Goal: Transaction & Acquisition: Purchase product/service

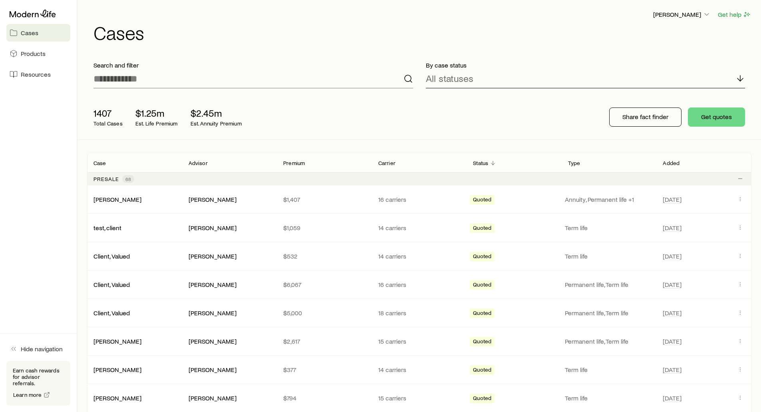
click at [437, 77] on p "All statuses" at bounding box center [450, 78] width 48 height 11
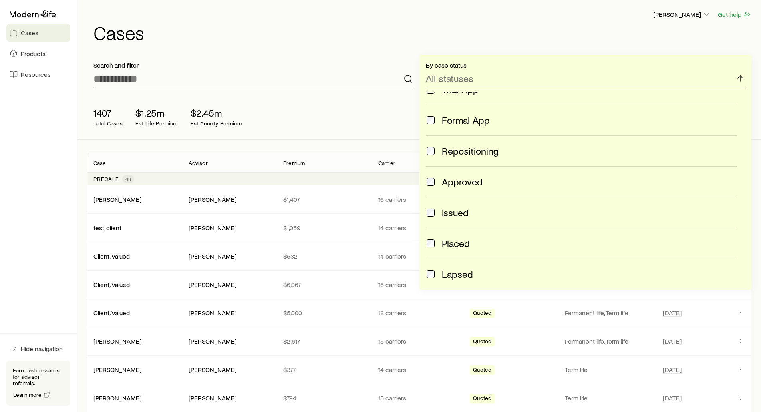
scroll to position [80, 0]
click at [354, 114] on div "1407 Total Cases $1.25m Est. Life Premium $2.45m Est. Annuity Premium Share fac…" at bounding box center [419, 117] width 664 height 45
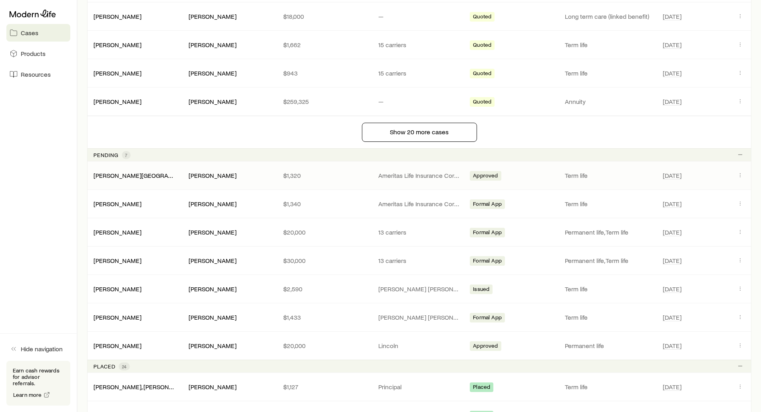
scroll to position [639, 0]
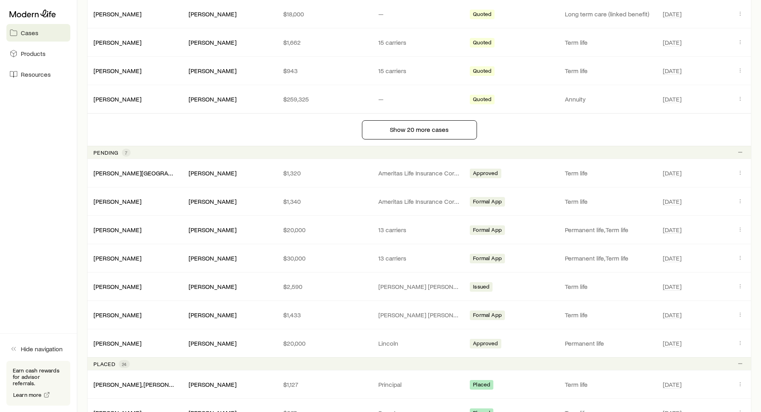
click at [111, 152] on p "Pending" at bounding box center [105, 152] width 25 height 6
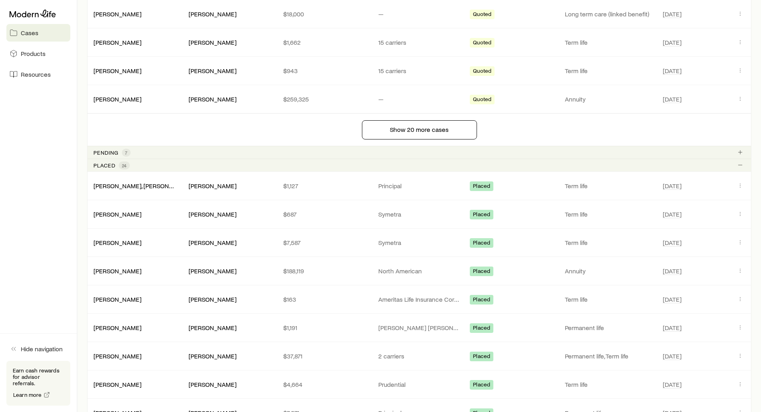
click at [104, 160] on div "Placed 24" at bounding box center [419, 164] width 664 height 13
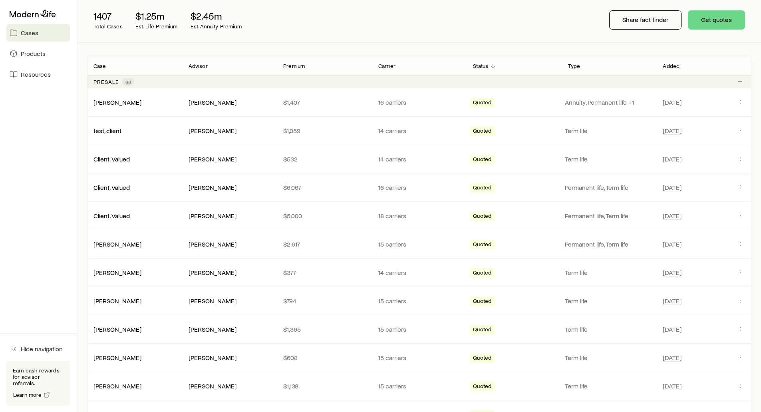
scroll to position [57, 0]
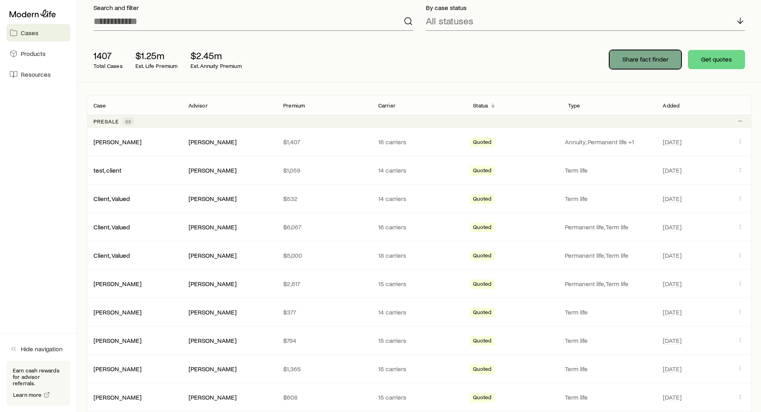
click at [640, 58] on p "Share fact finder" at bounding box center [645, 59] width 46 height 8
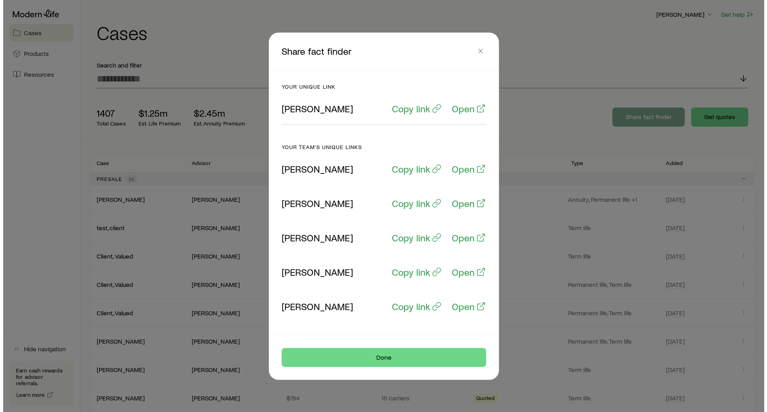
scroll to position [0, 0]
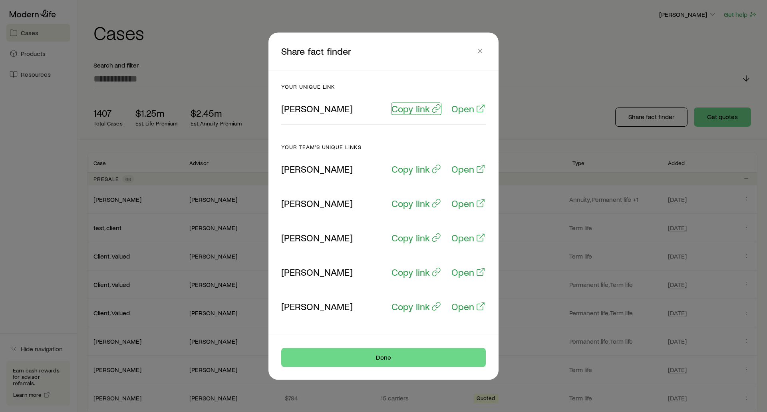
click at [404, 109] on p "Copy link" at bounding box center [410, 108] width 38 height 11
click at [481, 48] on icon "button" at bounding box center [480, 51] width 8 height 8
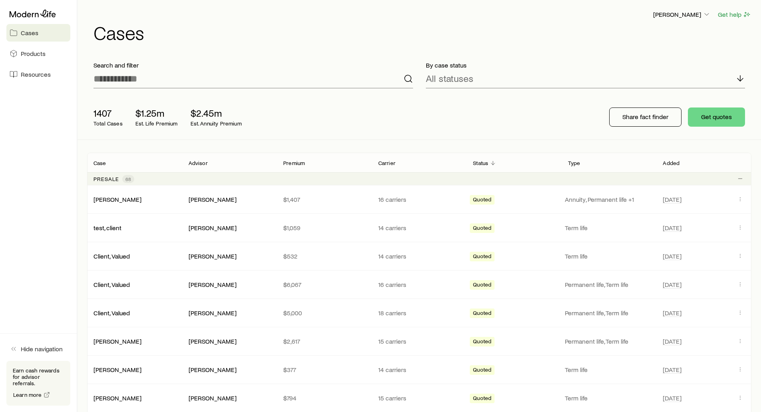
click at [311, 51] on div "[PERSON_NAME] Get help Cases" at bounding box center [419, 25] width 664 height 51
click at [253, 15] on div "Frank Peterson Get help" at bounding box center [422, 15] width 658 height 10
click at [306, 18] on div "Frank Peterson Get help" at bounding box center [422, 15] width 658 height 10
click at [298, 30] on h1 "Cases" at bounding box center [422, 32] width 658 height 19
click at [527, 50] on div "[PERSON_NAME] Get help Cases" at bounding box center [419, 25] width 664 height 51
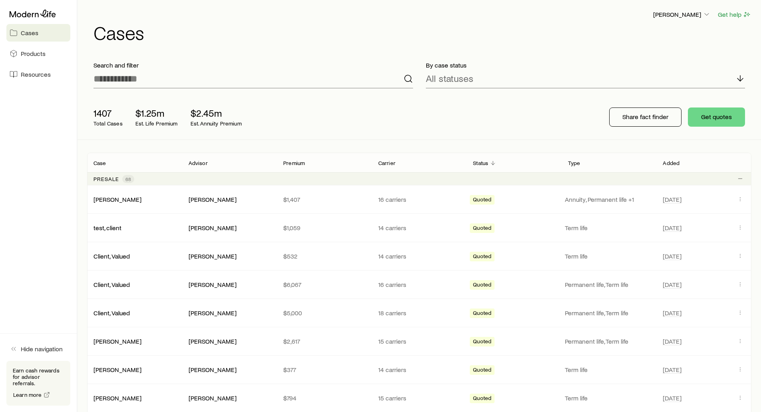
click at [564, 26] on h1 "Cases" at bounding box center [422, 32] width 658 height 19
click at [454, 14] on div "Frank Peterson Get help" at bounding box center [422, 15] width 658 height 10
click at [685, 16] on p "[PERSON_NAME]" at bounding box center [681, 14] width 57 height 8
click at [650, 37] on span "Licenses and contracts" at bounding box center [665, 36] width 65 height 8
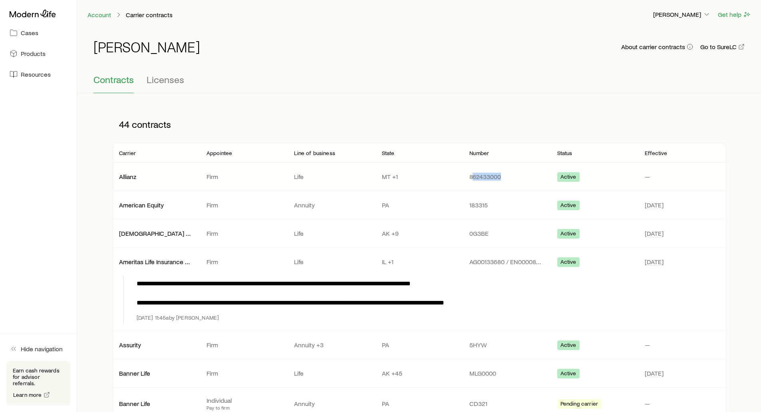
drag, startPoint x: 473, startPoint y: 176, endPoint x: 503, endPoint y: 176, distance: 30.4
click at [507, 180] on p "862433000" at bounding box center [506, 176] width 75 height 8
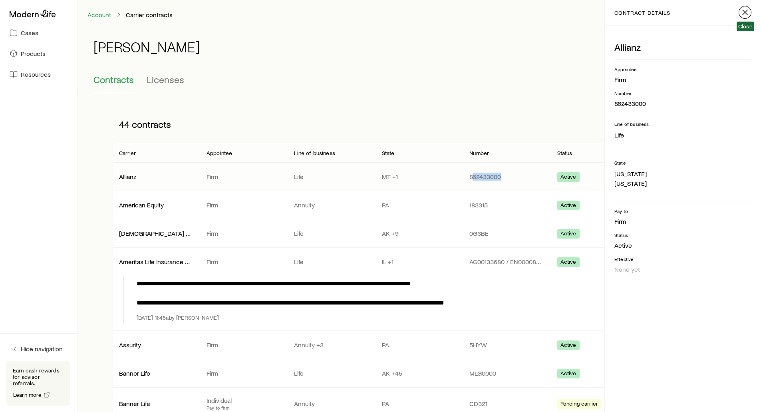
click at [745, 12] on line "button" at bounding box center [744, 12] width 5 height 5
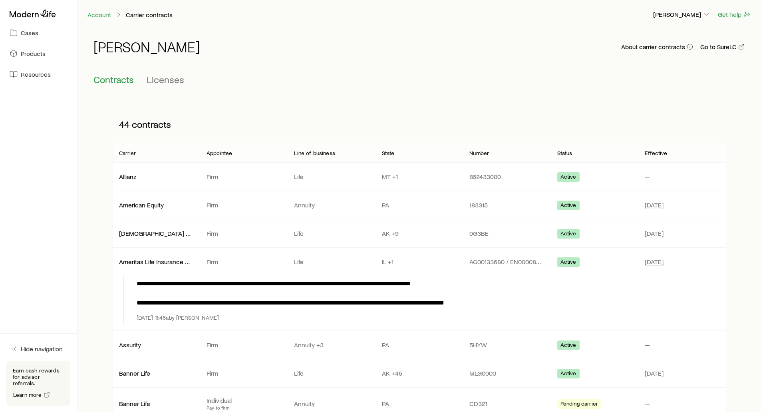
click at [392, 119] on div "44 contracts" at bounding box center [419, 124] width 613 height 37
click at [180, 78] on span "Licenses" at bounding box center [166, 79] width 38 height 11
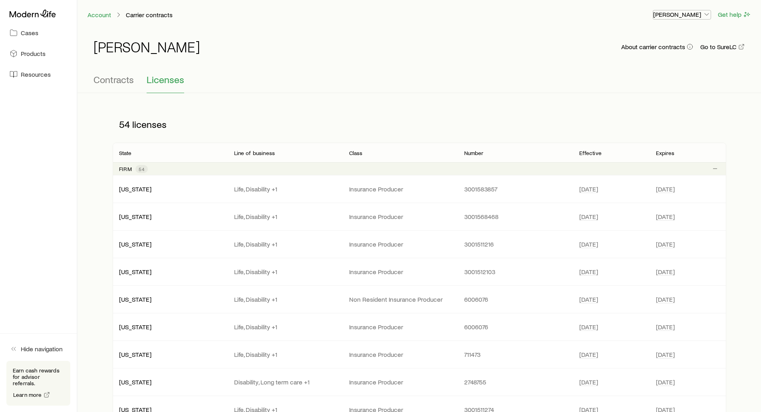
click at [674, 12] on p "[PERSON_NAME]" at bounding box center [681, 14] width 57 height 8
click at [634, 52] on span "Commission schedule" at bounding box center [663, 54] width 61 height 8
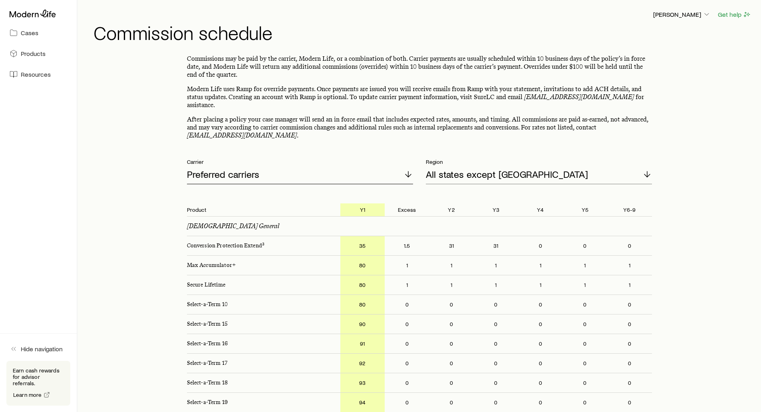
click at [212, 168] on p "Preferred carriers" at bounding box center [223, 173] width 72 height 11
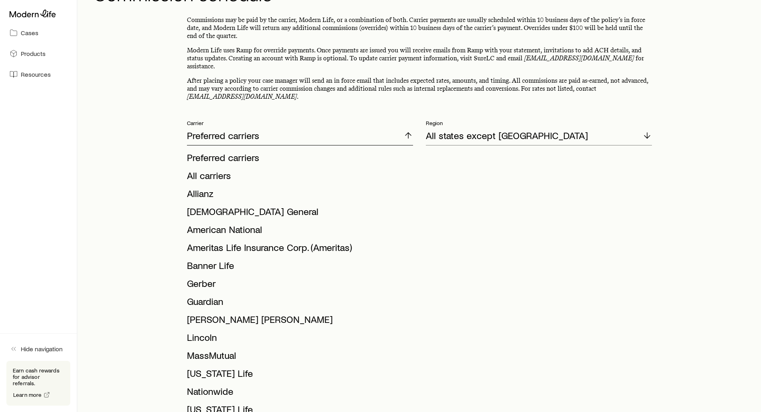
scroll to position [40, 0]
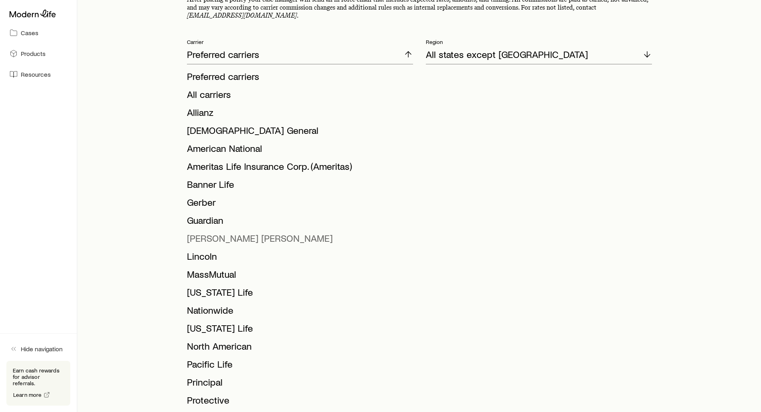
click at [196, 232] on span "[PERSON_NAME] [PERSON_NAME]" at bounding box center [260, 238] width 146 height 12
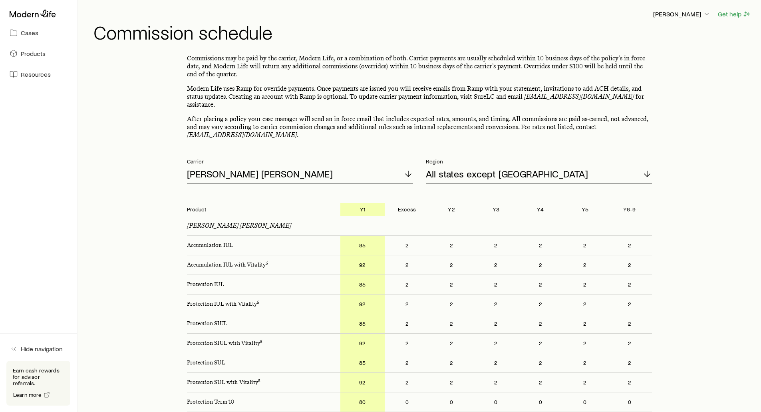
scroll to position [0, 0]
click at [33, 13] on icon at bounding box center [33, 14] width 46 height 8
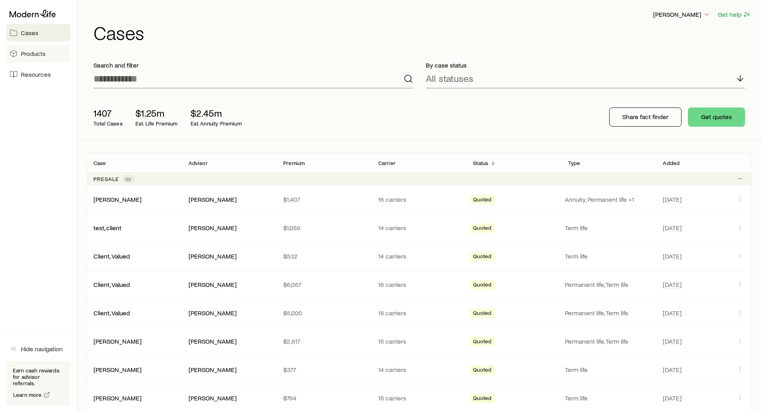
click at [40, 51] on span "Products" at bounding box center [33, 54] width 25 height 8
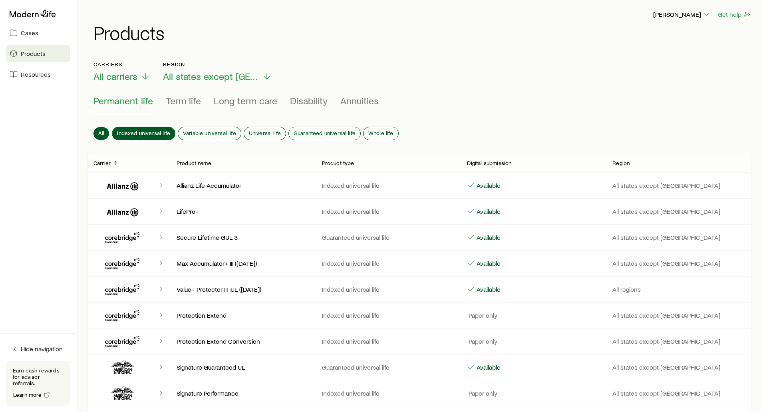
click at [152, 132] on span "Indexed universal life" at bounding box center [143, 133] width 53 height 6
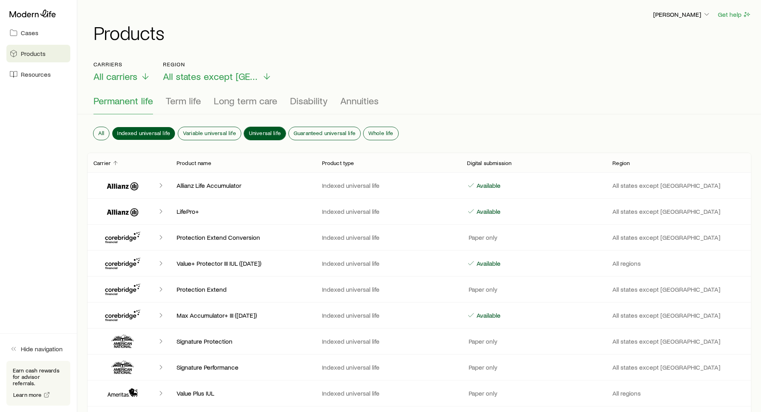
click at [255, 131] on span "Universal life" at bounding box center [265, 133] width 32 height 6
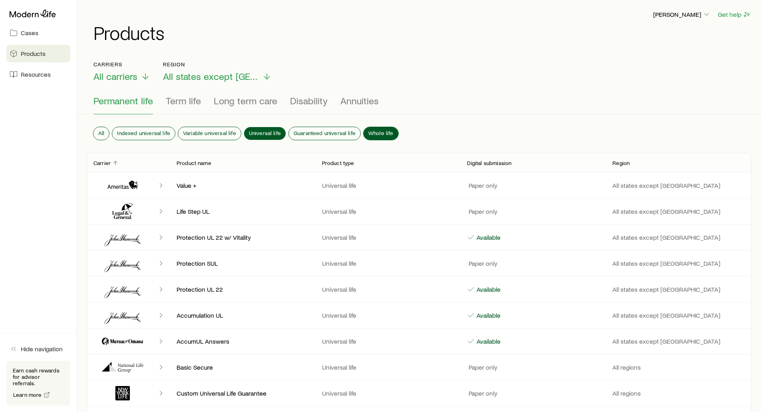
click at [376, 130] on span "Whole life" at bounding box center [380, 133] width 25 height 6
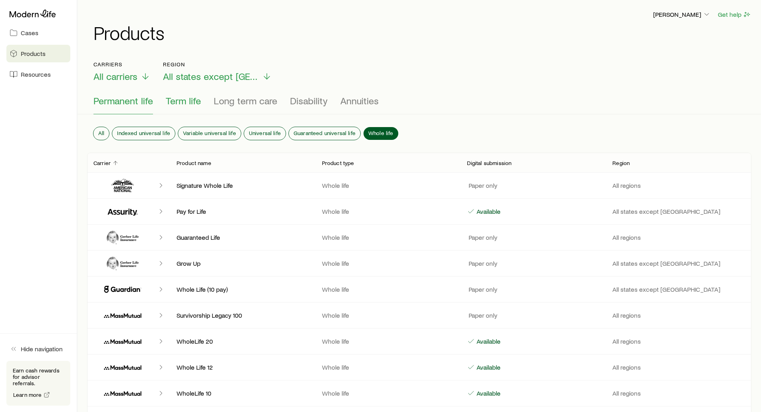
click at [179, 103] on span "Term life" at bounding box center [183, 100] width 35 height 11
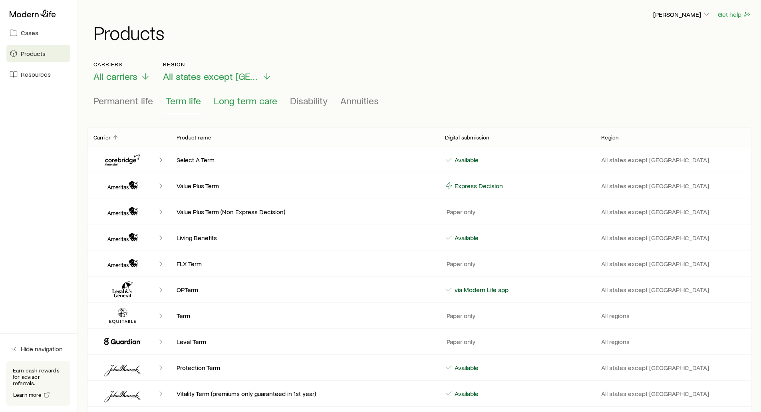
click at [263, 101] on span "Long term care" at bounding box center [245, 100] width 63 height 11
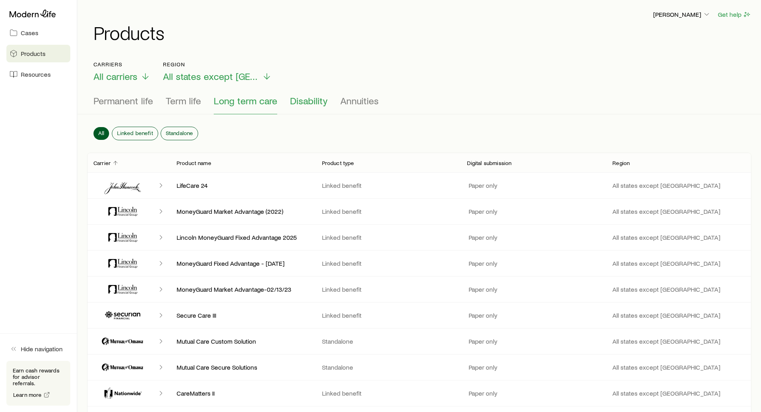
click at [313, 101] on span "Disability" at bounding box center [309, 100] width 38 height 11
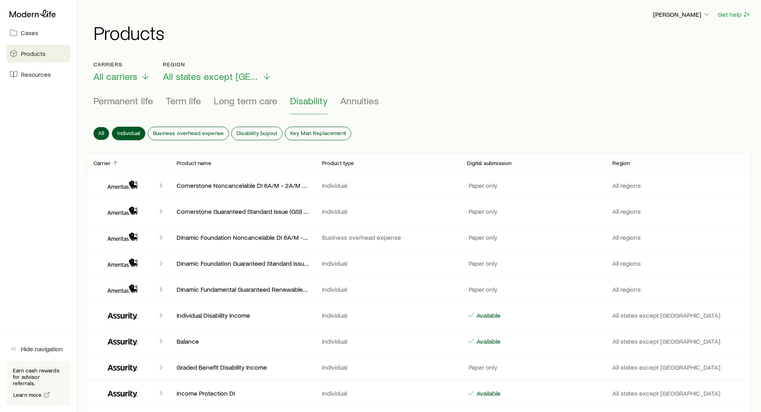
click at [127, 131] on span "Individual" at bounding box center [128, 133] width 23 height 6
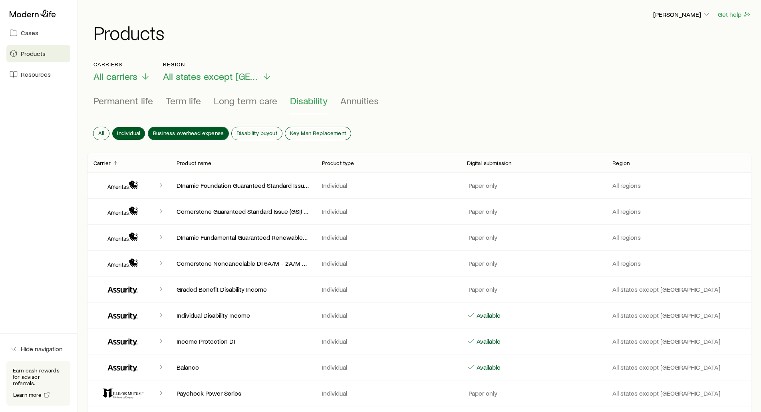
click at [166, 132] on span "Business overhead expense" at bounding box center [188, 133] width 71 height 6
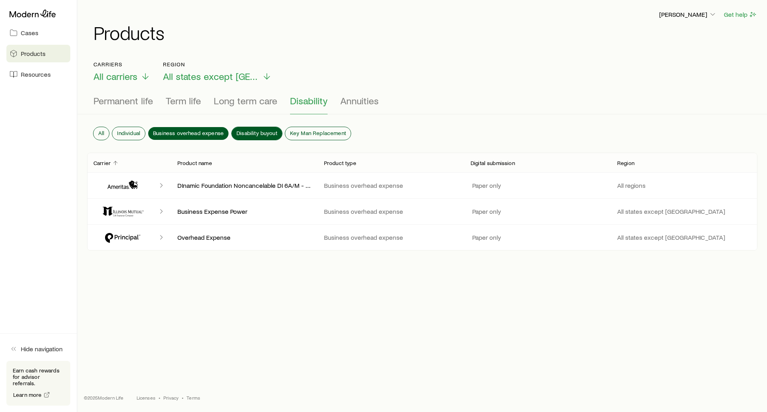
click at [247, 133] on button "Disability buyout" at bounding box center [257, 133] width 50 height 13
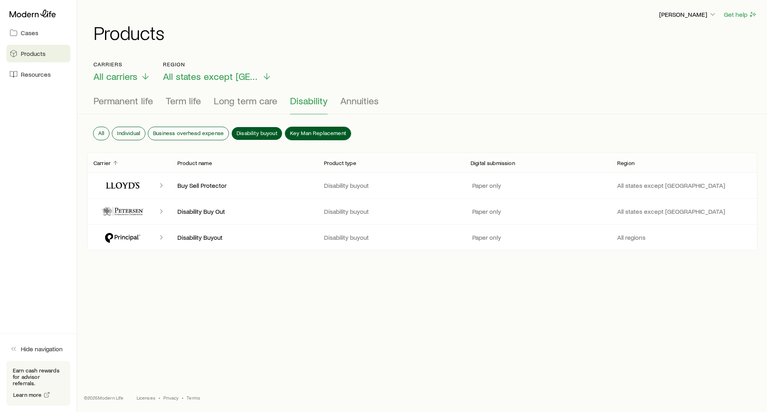
click at [304, 132] on span "Key Man Replacement" at bounding box center [318, 133] width 56 height 6
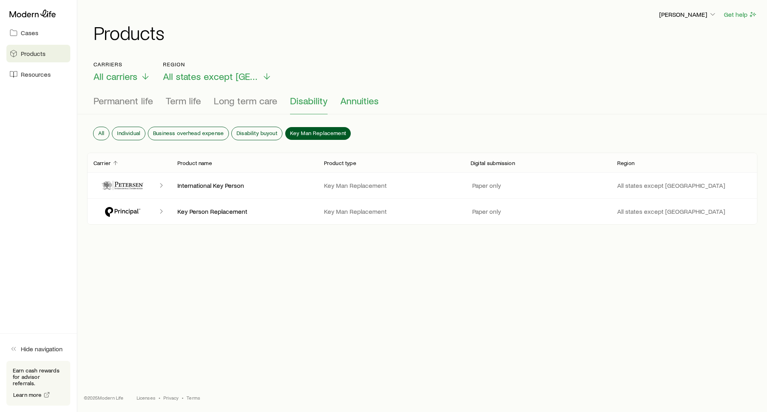
click at [345, 103] on span "Annuities" at bounding box center [359, 100] width 38 height 11
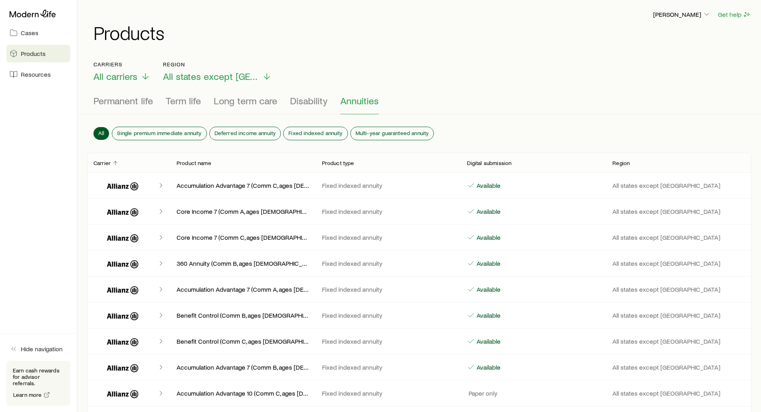
click at [359, 65] on div "Carriers All carriers Region All states except [GEOGRAPHIC_DATA]" at bounding box center [418, 71] width 651 height 21
click at [419, 65] on div "Carriers All carriers Region All states except [GEOGRAPHIC_DATA]" at bounding box center [418, 71] width 651 height 21
click at [41, 72] on span "Resources" at bounding box center [36, 74] width 30 height 8
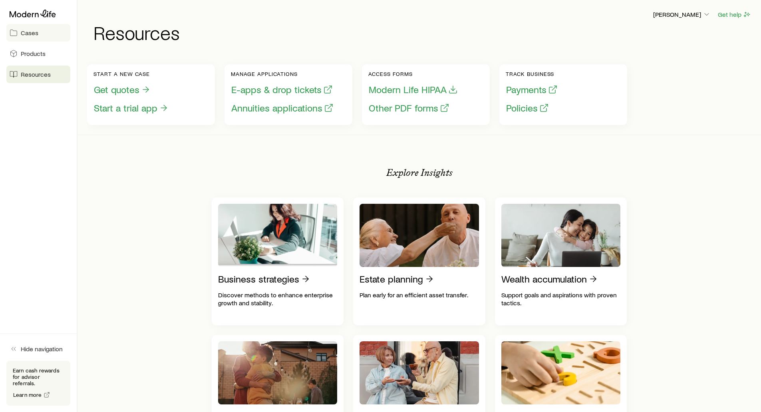
click at [31, 32] on span "Cases" at bounding box center [30, 33] width 18 height 8
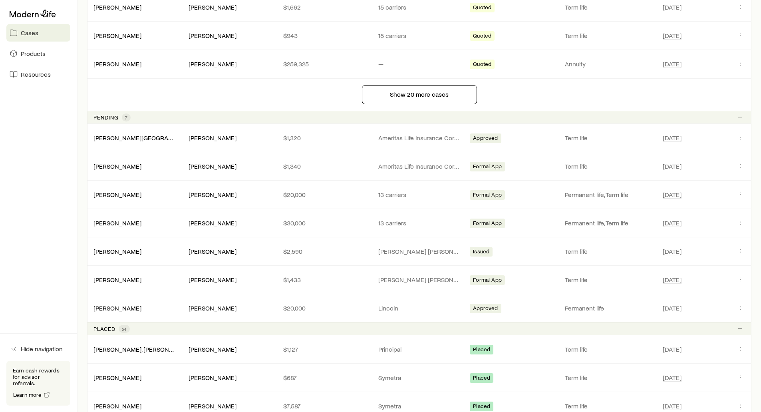
scroll to position [679, 0]
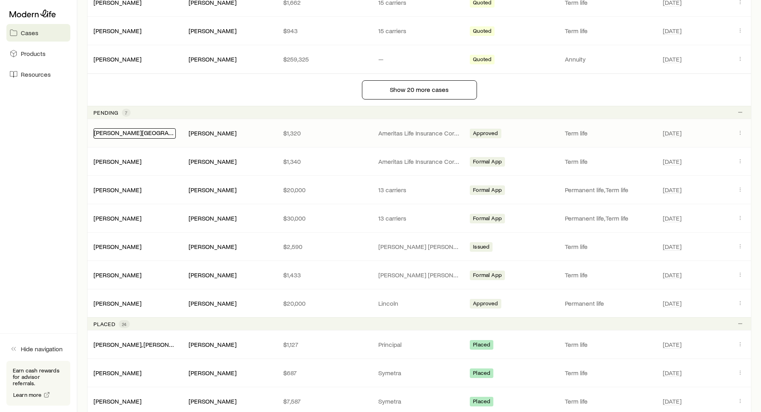
click at [101, 133] on link "[PERSON_NAME][GEOGRAPHIC_DATA]" at bounding box center [148, 133] width 108 height 8
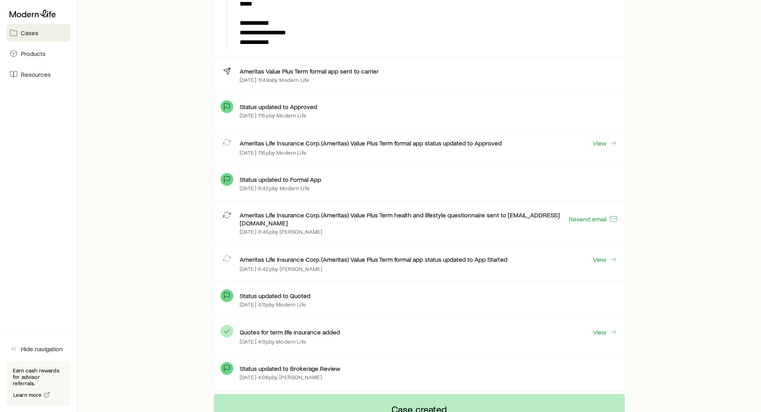
scroll to position [719, 0]
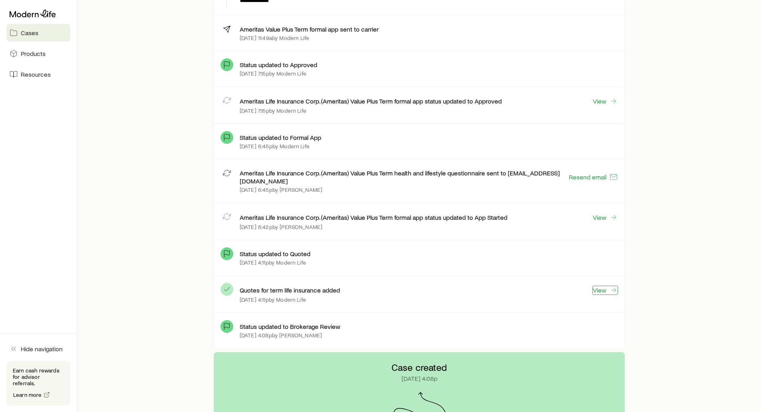
click at [602, 285] on link "View" at bounding box center [605, 289] width 26 height 9
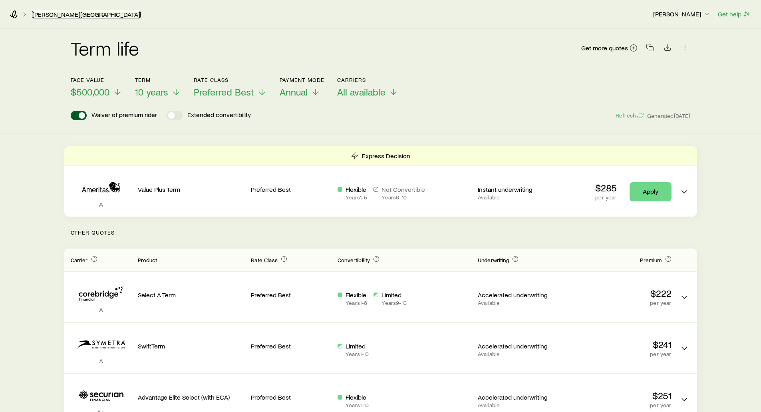
click at [41, 15] on link "[PERSON_NAME][GEOGRAPHIC_DATA]" at bounding box center [86, 15] width 109 height 8
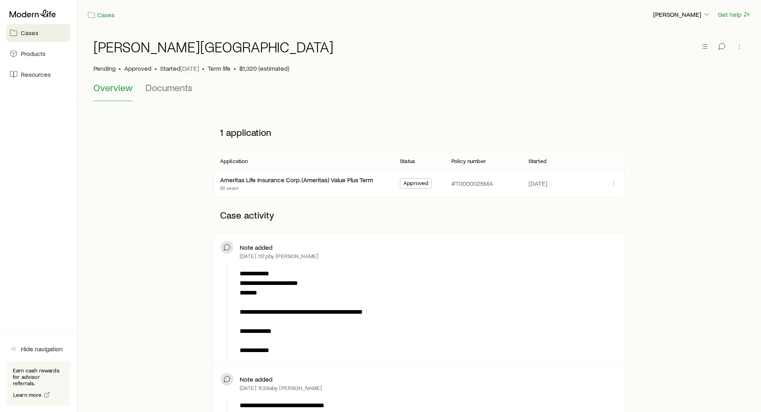
click at [153, 81] on div "[PERSON_NAME] Pending • Approved • Started [DATE] • Term life • $1,320 (estimat…" at bounding box center [418, 55] width 651 height 53
click at [153, 92] on span "Documents" at bounding box center [168, 87] width 47 height 11
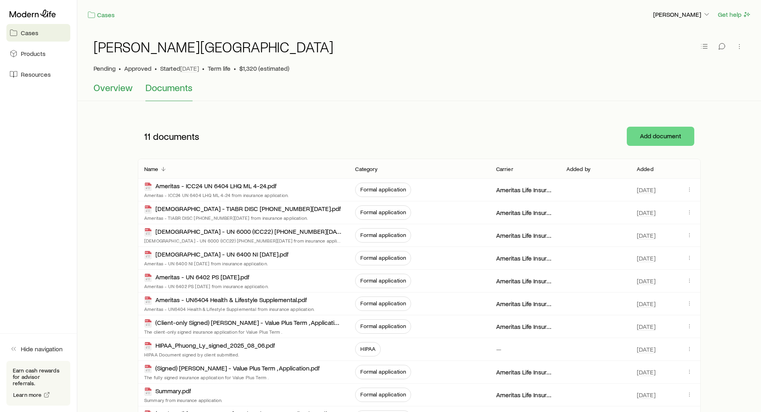
click at [109, 94] on button "Overview" at bounding box center [112, 91] width 39 height 19
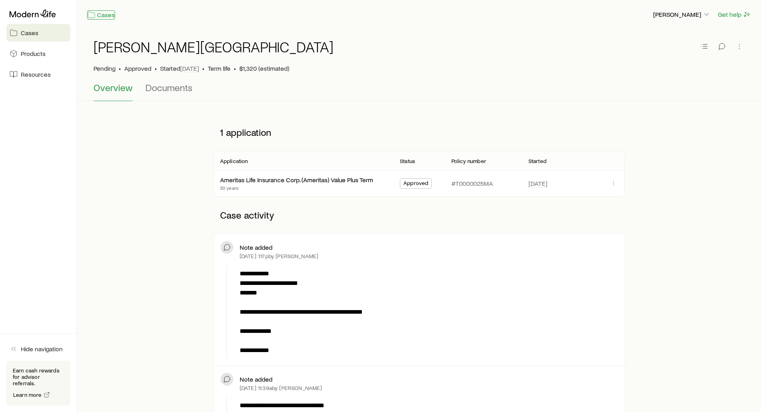
click at [101, 14] on link "Cases" at bounding box center [101, 14] width 28 height 9
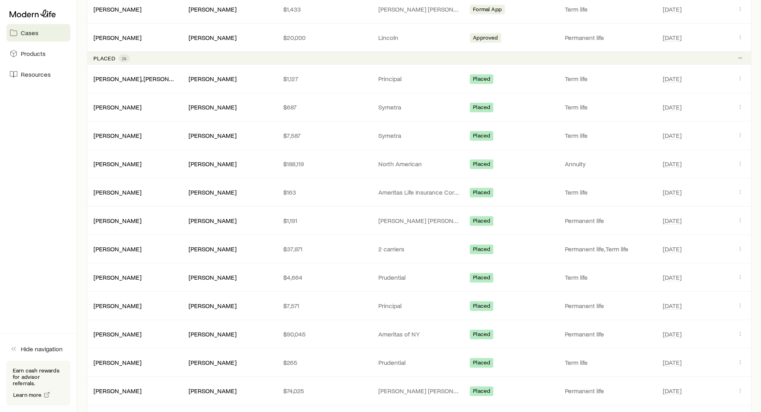
scroll to position [958, 0]
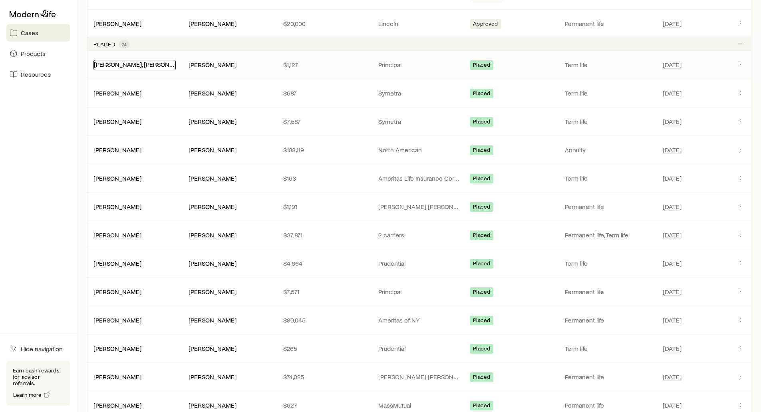
click at [107, 65] on link "[PERSON_NAME], [PERSON_NAME]" at bounding box center [143, 64] width 98 height 8
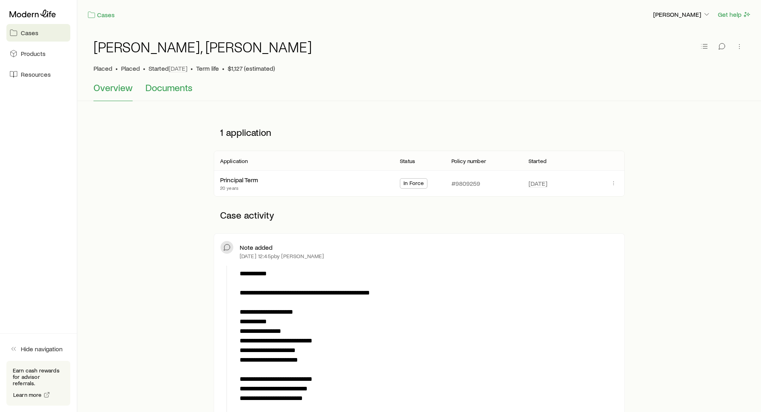
click at [175, 93] on button "Documents" at bounding box center [168, 91] width 47 height 19
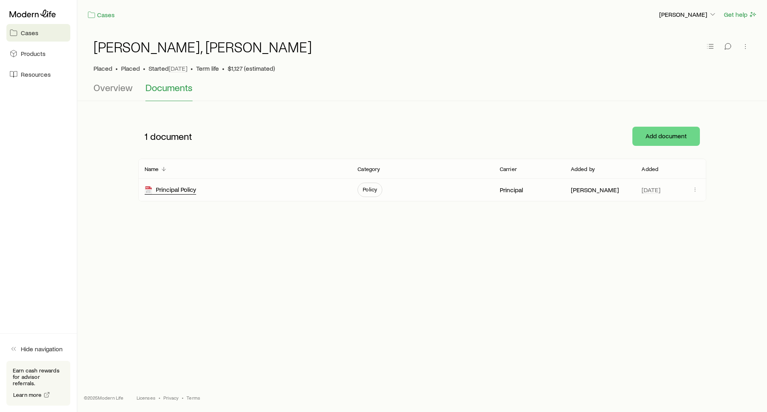
click at [188, 190] on div "Principal Policy" at bounding box center [170, 189] width 51 height 9
click at [103, 16] on link "Cases" at bounding box center [101, 14] width 28 height 9
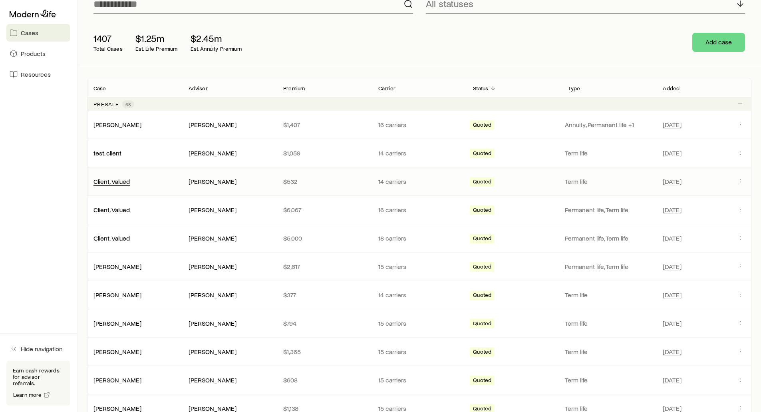
scroll to position [80, 0]
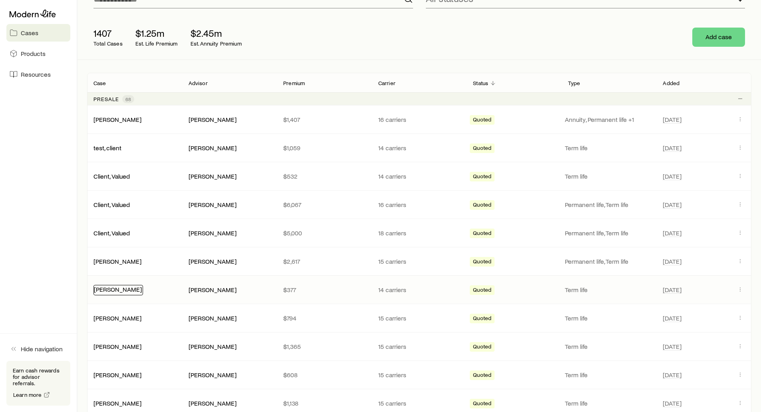
click at [108, 287] on link "[PERSON_NAME]" at bounding box center [118, 289] width 48 height 8
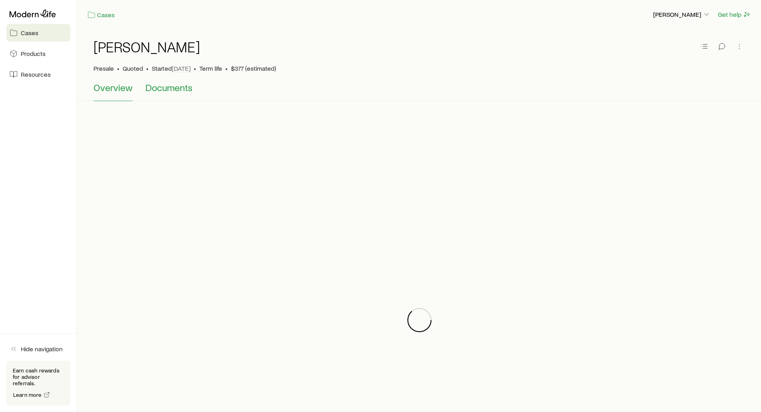
click at [155, 89] on span "Documents" at bounding box center [168, 87] width 47 height 11
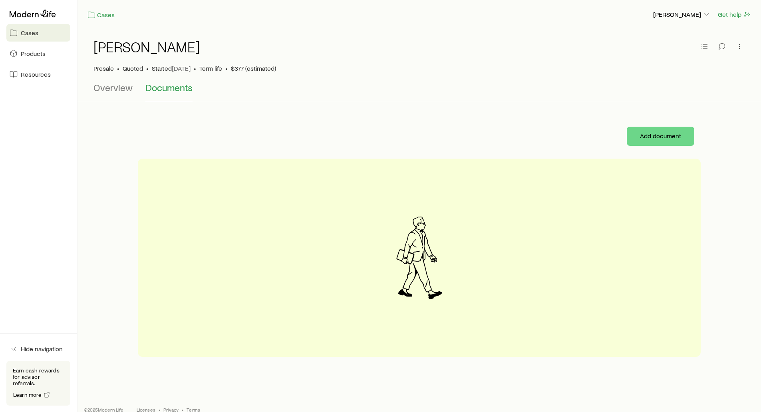
click at [153, 94] on button "Documents" at bounding box center [168, 91] width 47 height 19
click at [23, 26] on link "Cases" at bounding box center [38, 33] width 64 height 18
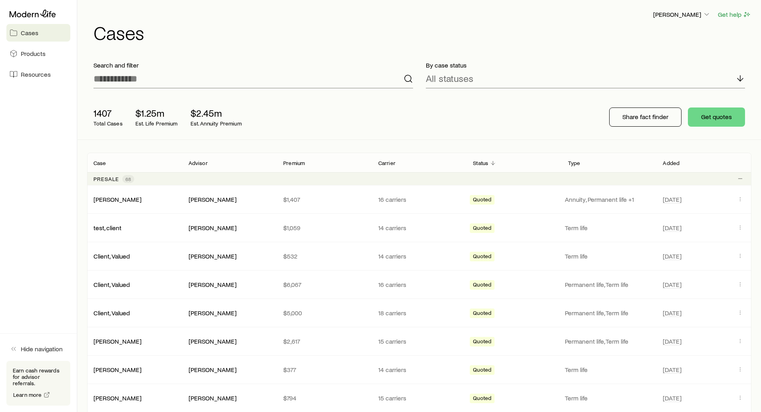
click at [250, 50] on div "[PERSON_NAME] Get help Cases" at bounding box center [419, 25] width 664 height 51
click at [574, 121] on div "1407 Total Cases $1.25m Est. Life Premium $2.45m Est. Annuity Premium Share fac…" at bounding box center [419, 117] width 664 height 45
click at [706, 119] on button "Get quotes" at bounding box center [715, 116] width 57 height 19
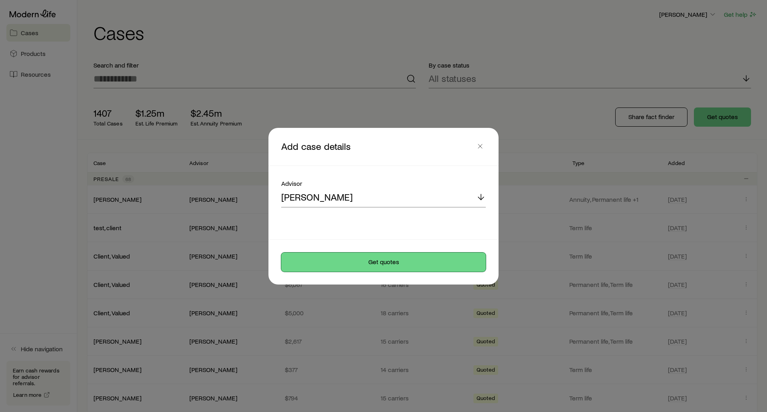
click at [381, 263] on button "Get quotes" at bounding box center [383, 261] width 204 height 19
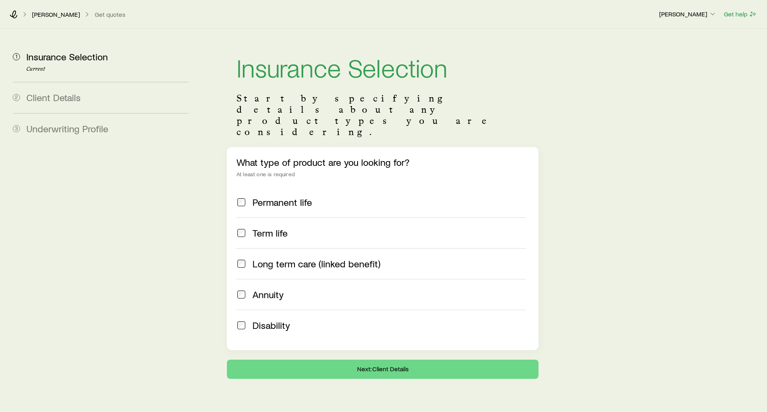
click at [235, 173] on div "What type of product are you looking for? At least one is required Permanent li…" at bounding box center [382, 248] width 311 height 203
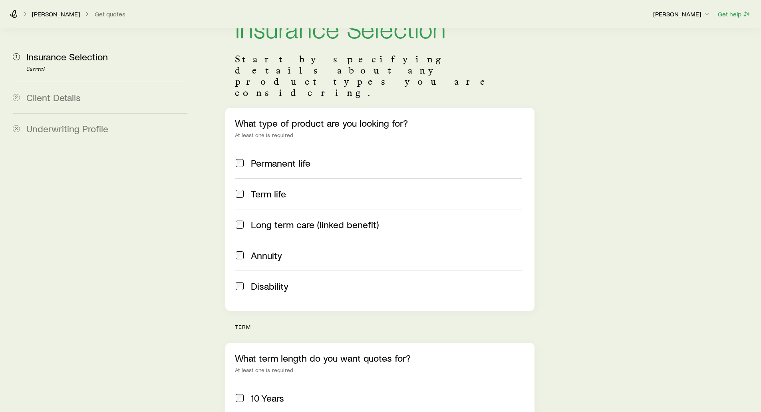
scroll to position [40, 0]
click at [234, 234] on div "What type of product are you looking for? At least one is required Permanent li…" at bounding box center [379, 208] width 309 height 203
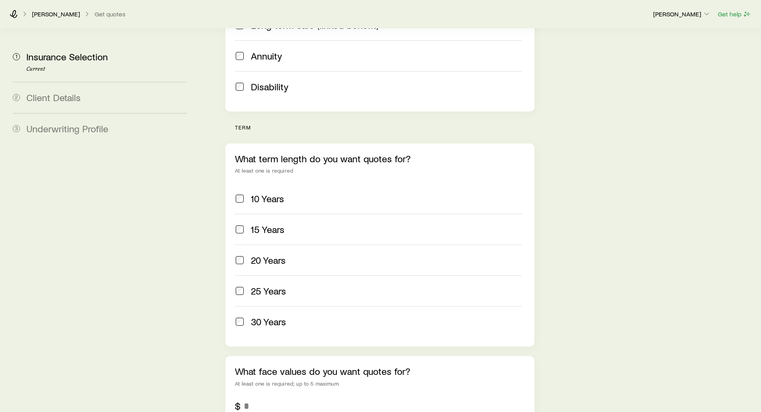
scroll to position [240, 0]
drag, startPoint x: 228, startPoint y: 102, endPoint x: 227, endPoint y: 107, distance: 5.3
click at [227, 123] on div "term What term length do you want quotes for? At least one is required 10 Years…" at bounding box center [379, 323] width 309 height 400
drag, startPoint x: 249, startPoint y: 104, endPoint x: 238, endPoint y: 103, distance: 10.4
click at [244, 123] on p "term" at bounding box center [384, 126] width 299 height 6
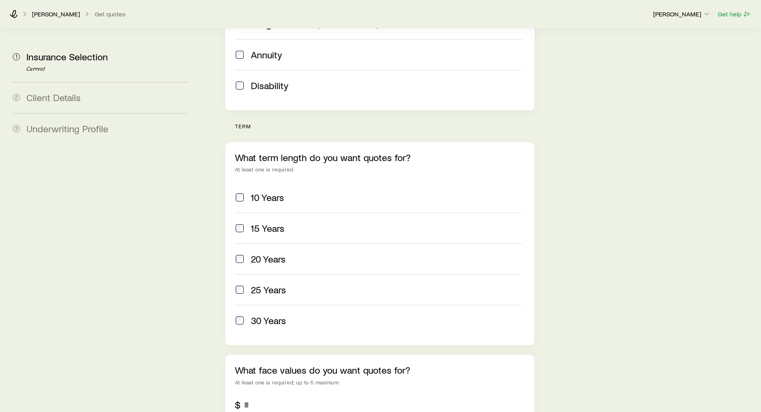
click at [238, 123] on p "term" at bounding box center [384, 126] width 299 height 6
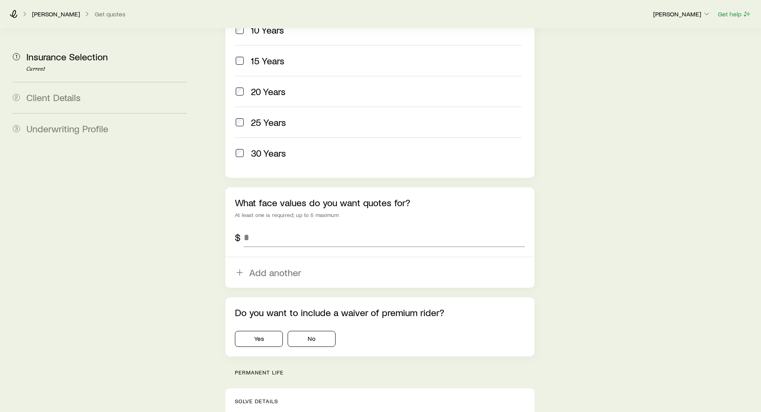
scroll to position [439, 0]
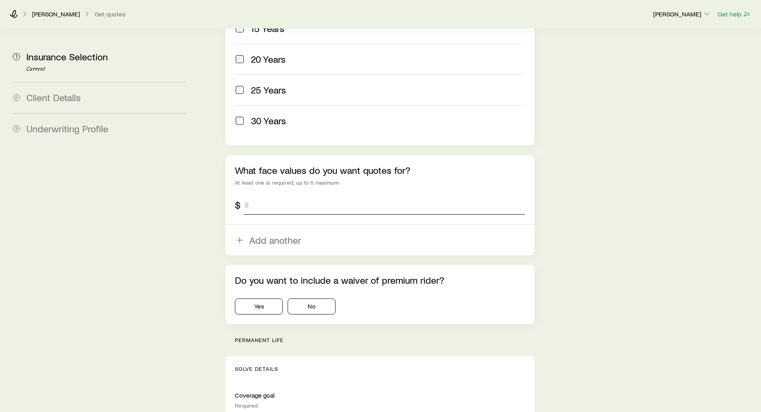
click at [261, 195] on input "tel" at bounding box center [384, 204] width 281 height 19
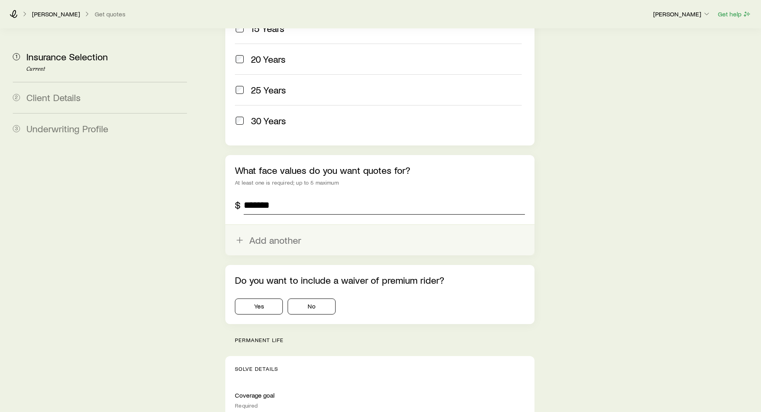
type input "*******"
click at [263, 225] on button "Add another" at bounding box center [379, 240] width 309 height 30
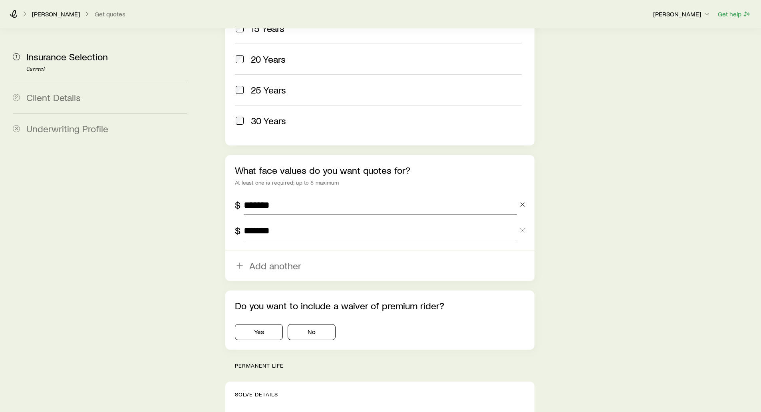
type input "*******"
click at [226, 250] on button "Add another" at bounding box center [379, 265] width 309 height 30
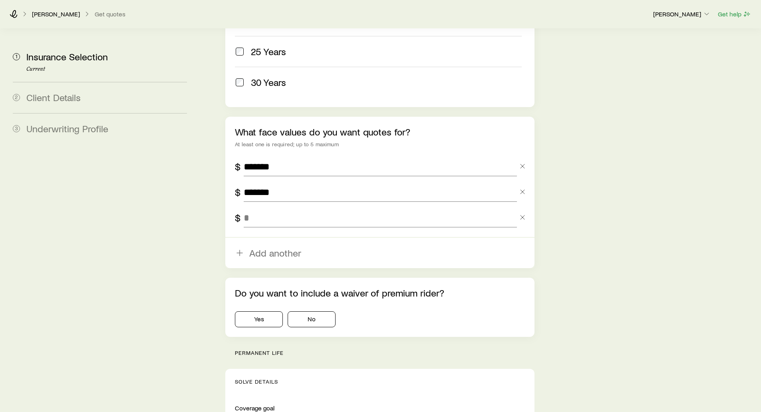
scroll to position [479, 0]
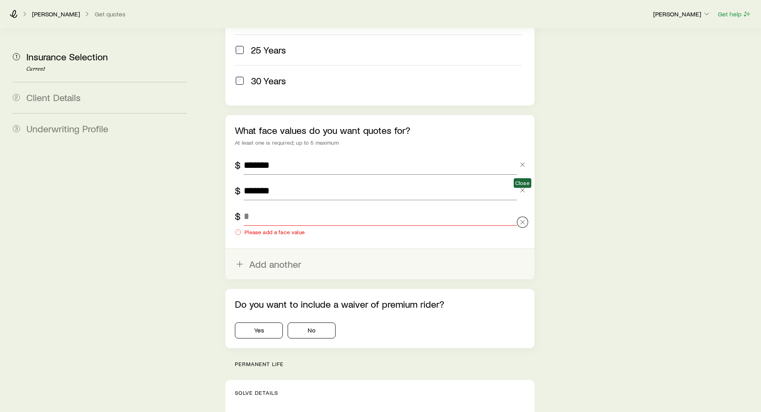
click at [519, 218] on icon "button" at bounding box center [522, 222] width 8 height 8
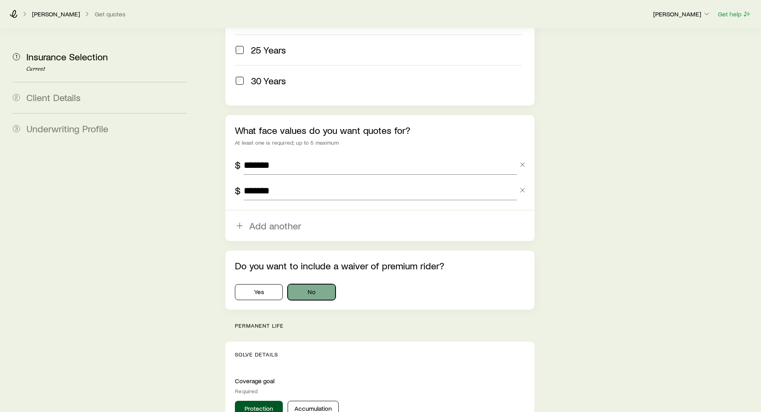
click at [311, 284] on button "No" at bounding box center [311, 292] width 48 height 16
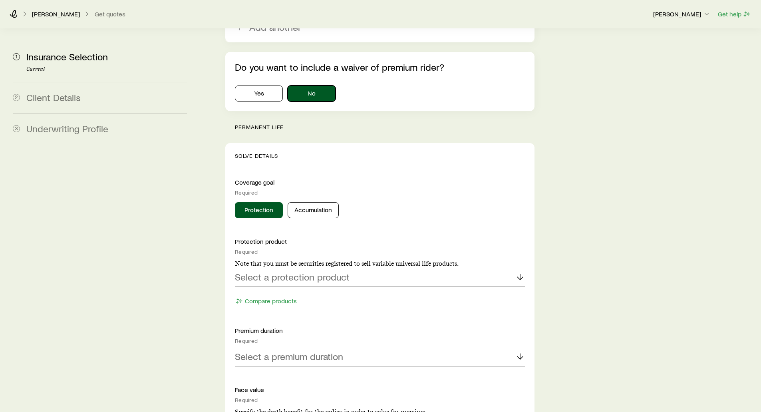
scroll to position [679, 0]
drag, startPoint x: 239, startPoint y: 102, endPoint x: 283, endPoint y: 101, distance: 43.9
click at [283, 123] on p "permanent life" at bounding box center [384, 126] width 299 height 6
click at [249, 201] on button "Protection" at bounding box center [259, 209] width 48 height 16
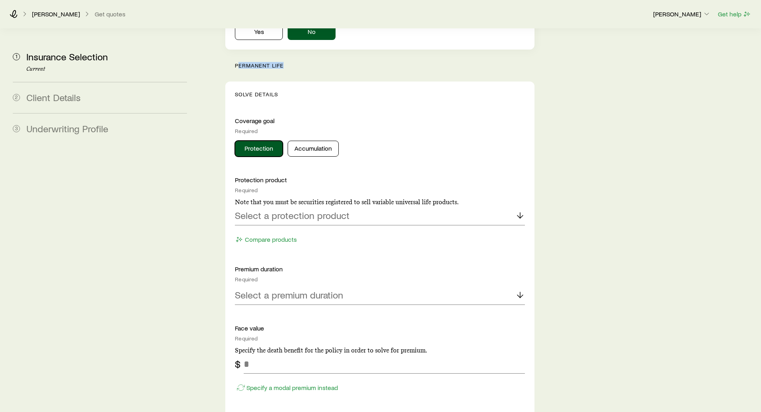
scroll to position [759, 0]
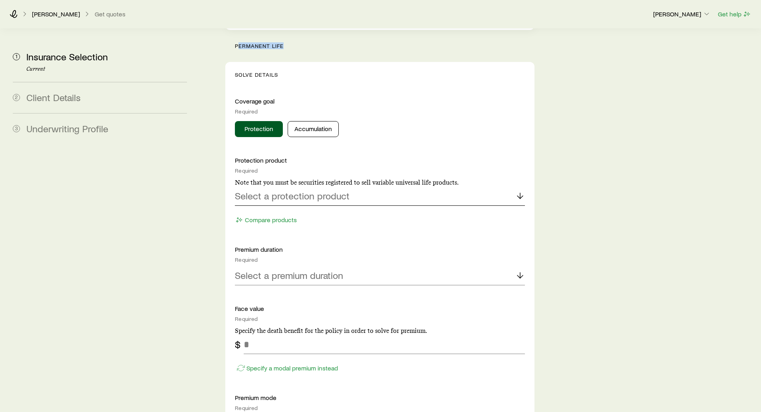
click at [257, 190] on p "Select a protection product" at bounding box center [292, 195] width 115 height 11
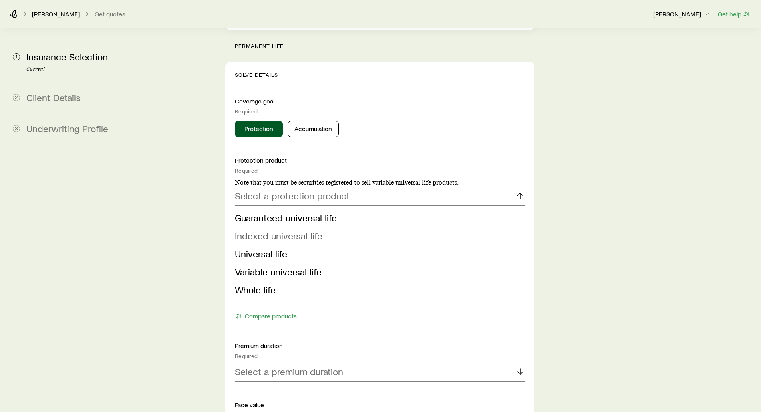
click at [258, 230] on span "Indexed universal life" at bounding box center [278, 236] width 87 height 12
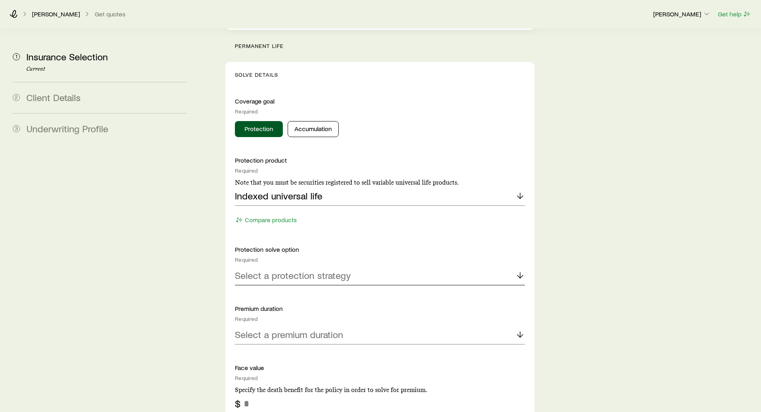
click at [261, 269] on p "Select a protection strategy" at bounding box center [293, 274] width 116 height 11
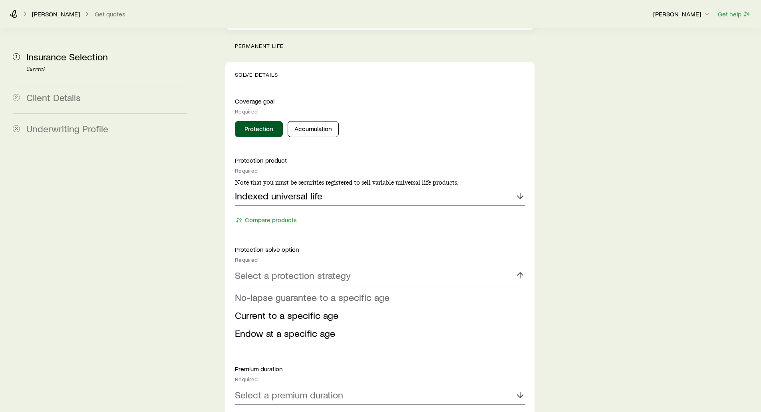
click at [265, 291] on span "No-lapse guarantee to a specific age" at bounding box center [312, 297] width 154 height 12
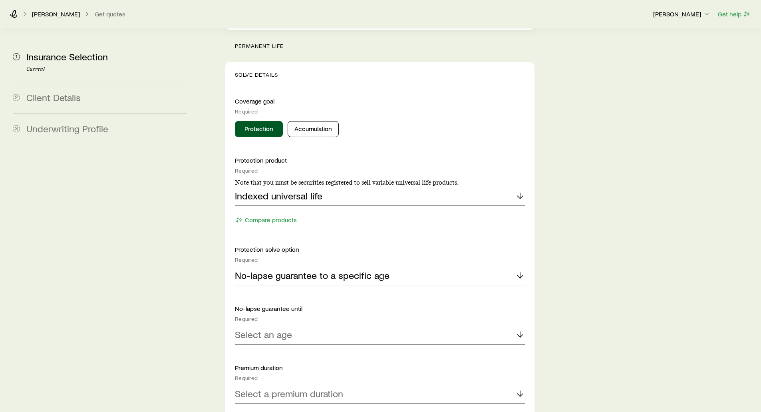
click at [268, 329] on p "Select an age" at bounding box center [263, 334] width 57 height 11
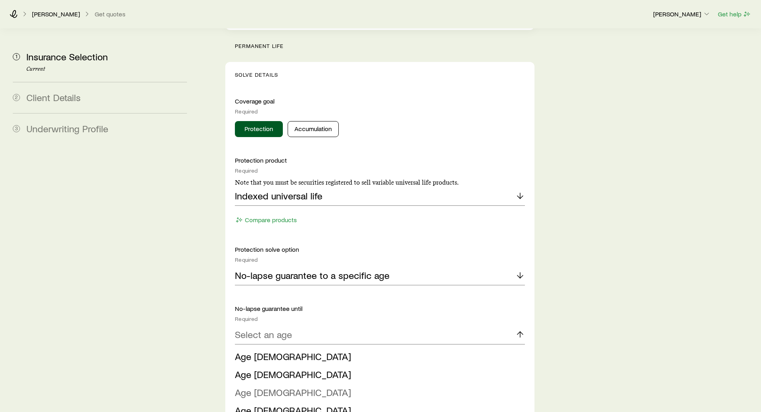
click at [260, 386] on span "Age [DEMOGRAPHIC_DATA]" at bounding box center [293, 392] width 116 height 12
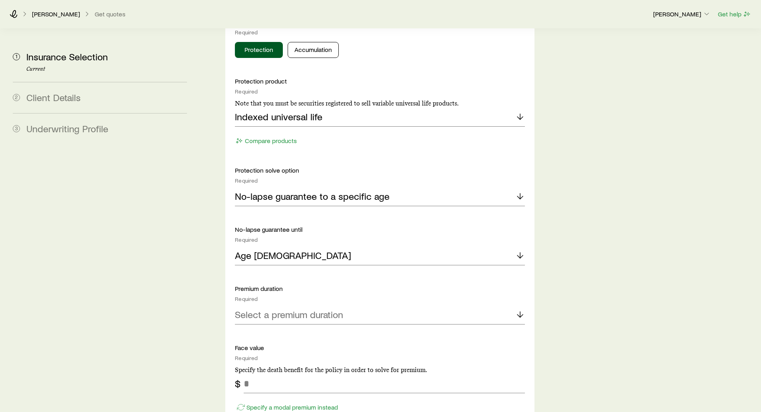
scroll to position [838, 0]
click at [240, 138] on icon "button" at bounding box center [241, 140] width 4 height 4
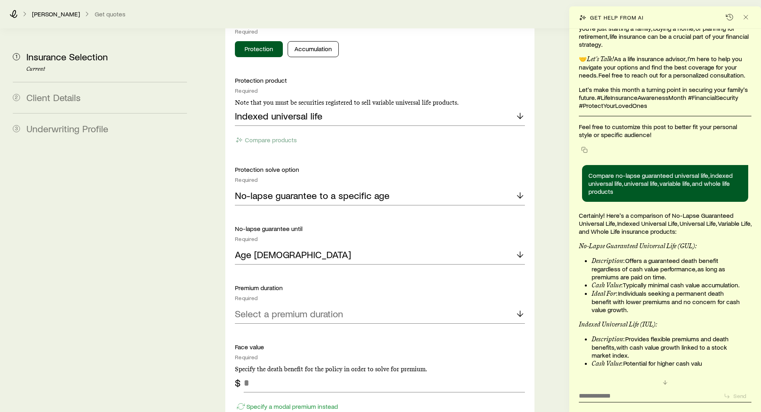
scroll to position [87751, 0]
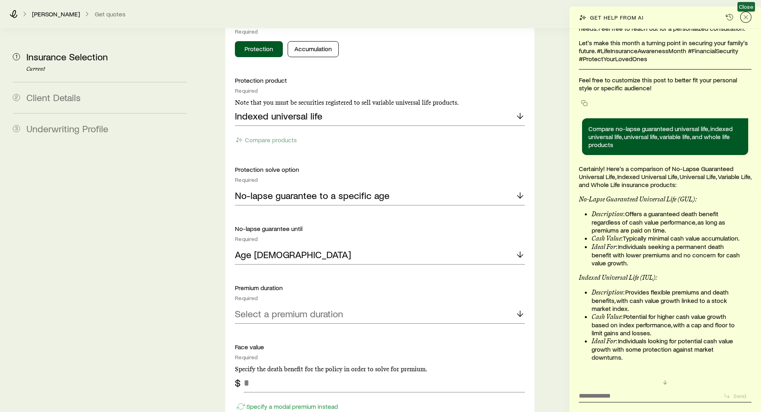
click at [744, 19] on icon "Close" at bounding box center [745, 17] width 8 height 8
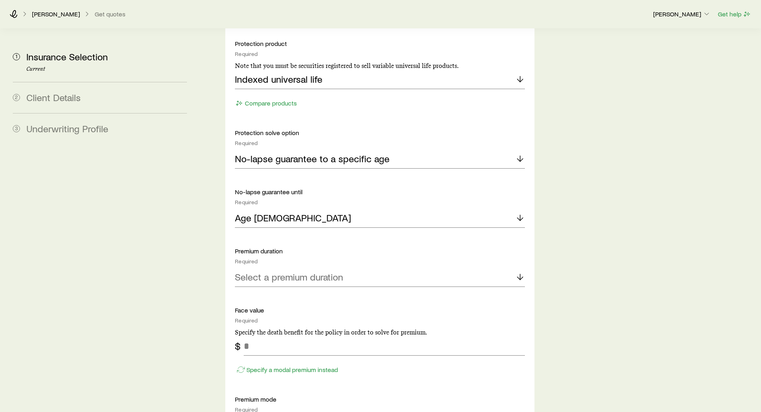
scroll to position [878, 0]
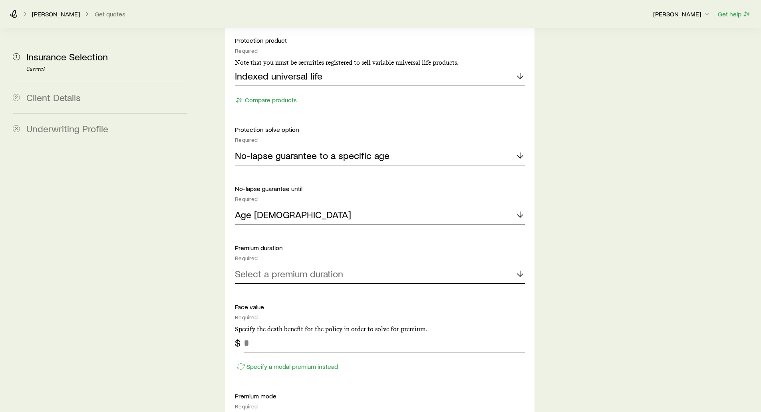
click at [258, 268] on p "Select a premium duration" at bounding box center [289, 273] width 108 height 11
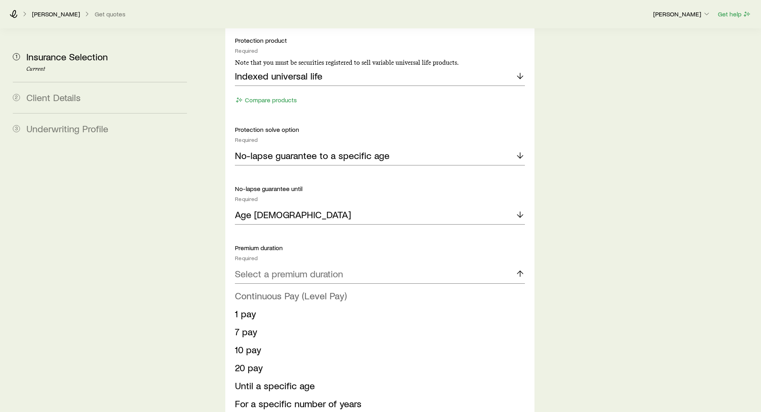
click at [269, 289] on span "Continuous Pay (Level Pay)" at bounding box center [291, 295] width 112 height 12
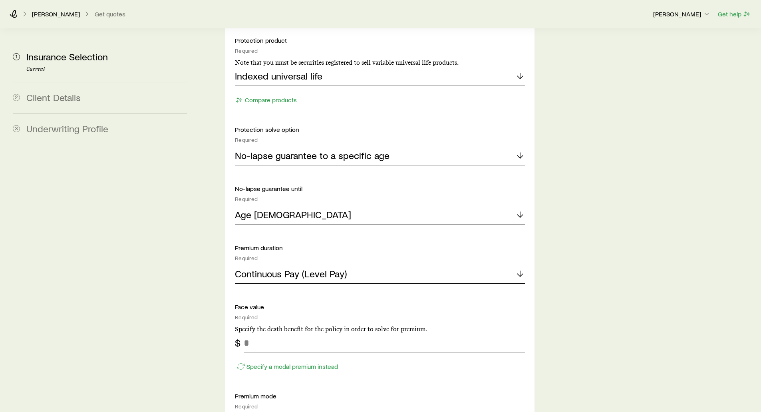
click at [271, 268] on p "Continuous Pay (Level Pay)" at bounding box center [291, 273] width 112 height 11
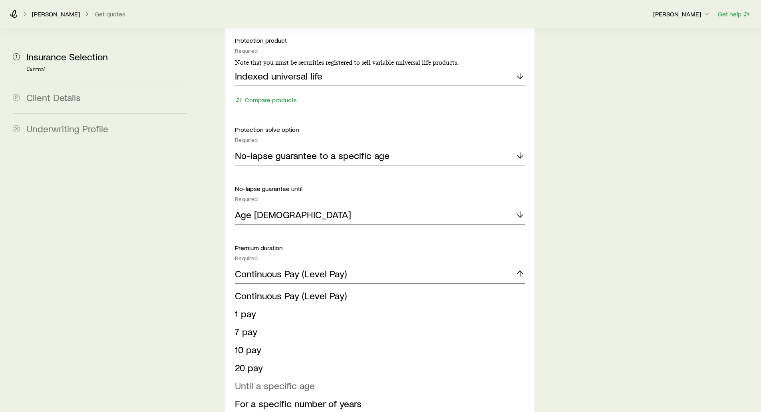
click at [258, 379] on span "Until a specific age" at bounding box center [275, 385] width 80 height 12
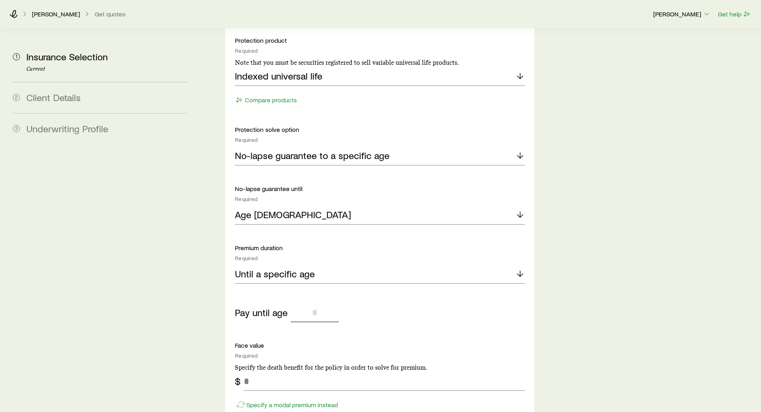
click at [313, 303] on input "tel" at bounding box center [315, 312] width 48 height 19
click at [292, 268] on p "Until a specific age" at bounding box center [275, 273] width 80 height 11
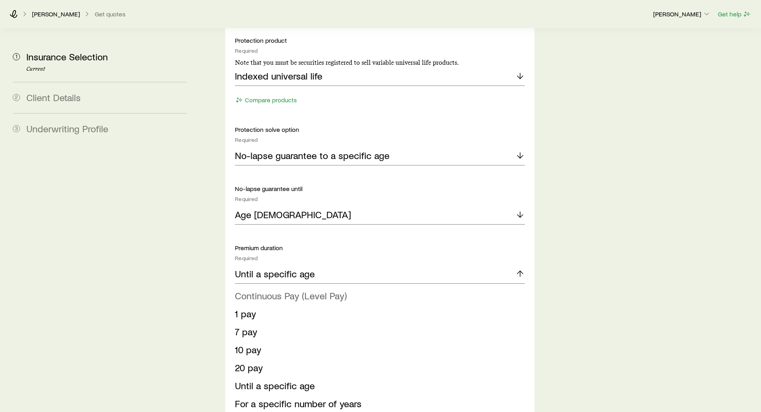
click at [276, 289] on span "Continuous Pay (Level Pay)" at bounding box center [291, 295] width 112 height 12
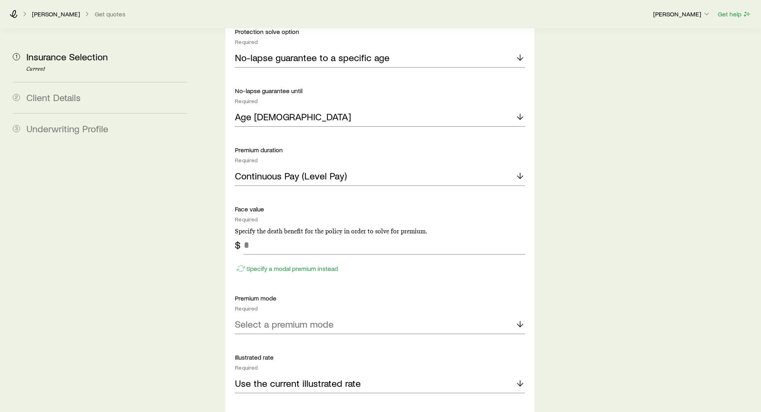
scroll to position [998, 0]
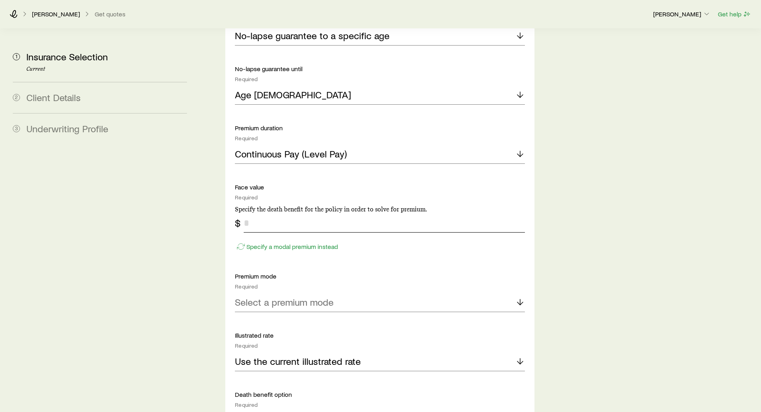
click at [261, 213] on input "tel" at bounding box center [384, 222] width 281 height 19
type input "*******"
click at [262, 242] on p "Specify a modal premium instead" at bounding box center [291, 246] width 91 height 8
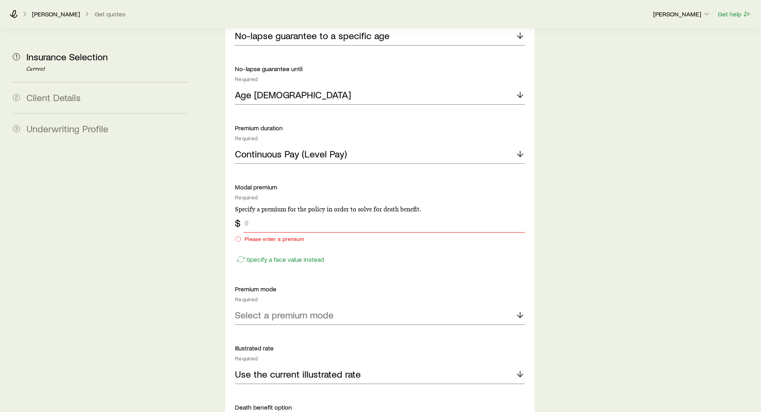
click at [263, 213] on input "tel" at bounding box center [384, 222] width 281 height 19
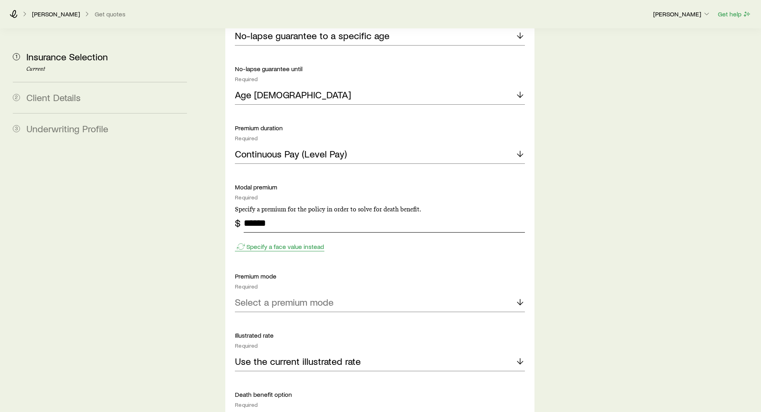
type input "******"
drag, startPoint x: 269, startPoint y: 226, endPoint x: 270, endPoint y: 221, distance: 4.9
click at [269, 242] on p "Specify a face value instead" at bounding box center [284, 246] width 77 height 8
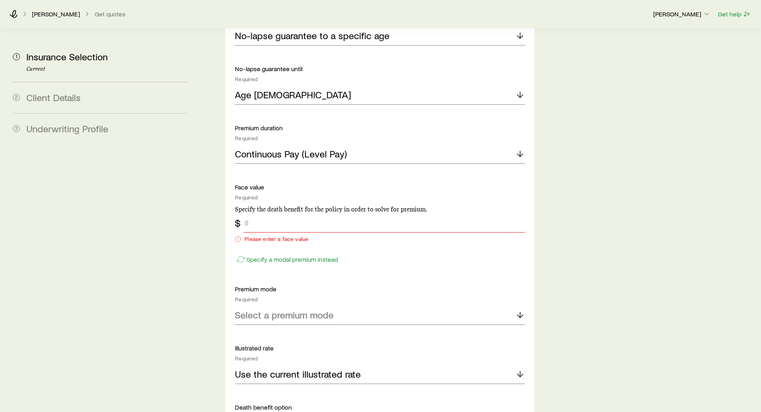
click at [273, 213] on input "tel" at bounding box center [384, 222] width 281 height 19
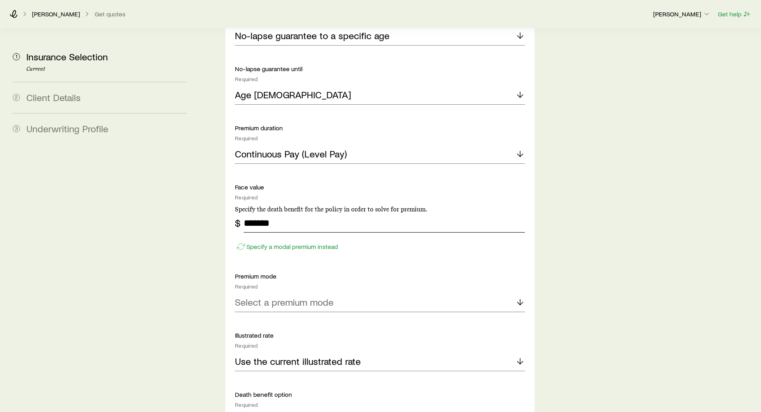
type input "*******"
click at [271, 296] on p "Select a premium mode" at bounding box center [284, 301] width 99 height 11
click at [259, 318] on span "Annual" at bounding box center [249, 324] width 28 height 12
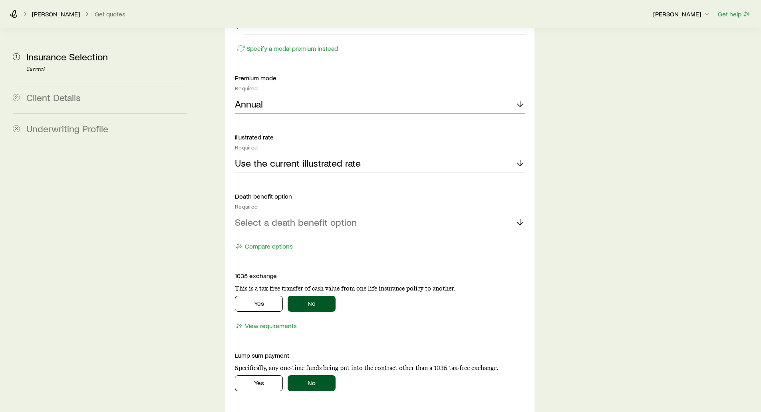
scroll to position [1198, 0]
click at [252, 156] on p "Use the current illustrated rate" at bounding box center [298, 161] width 126 height 11
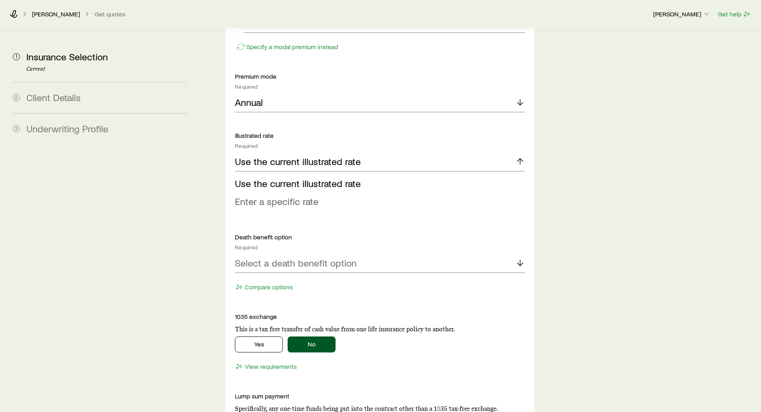
click at [278, 195] on span "Enter a specific rate" at bounding box center [276, 201] width 83 height 12
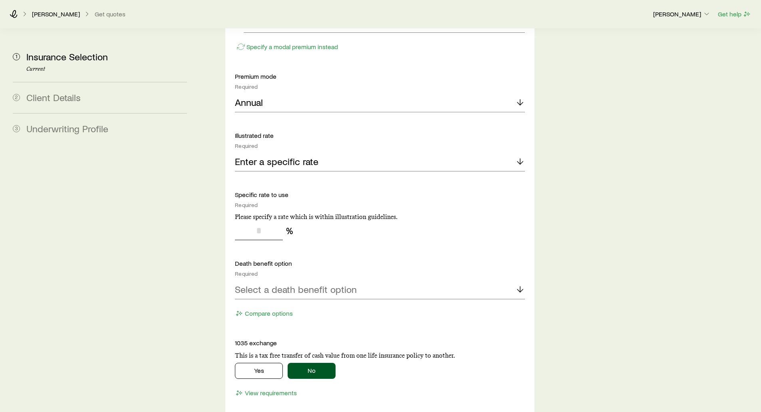
click at [256, 221] on input "tel" at bounding box center [259, 230] width 48 height 19
type input "*"
click at [265, 156] on p "Enter a specific rate" at bounding box center [276, 161] width 83 height 11
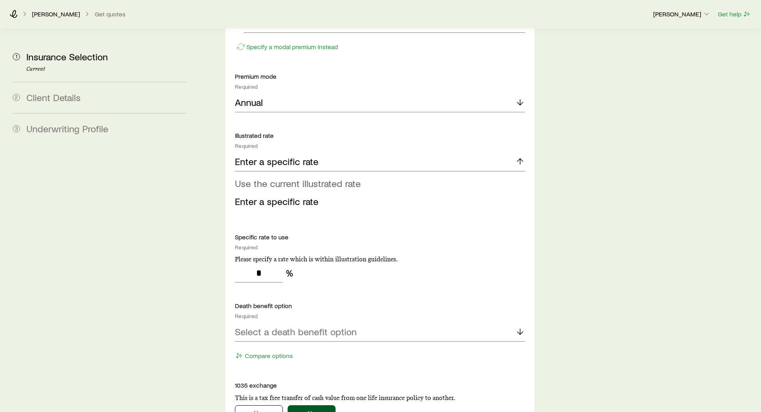
click at [266, 177] on span "Use the current illustrated rate" at bounding box center [298, 183] width 126 height 12
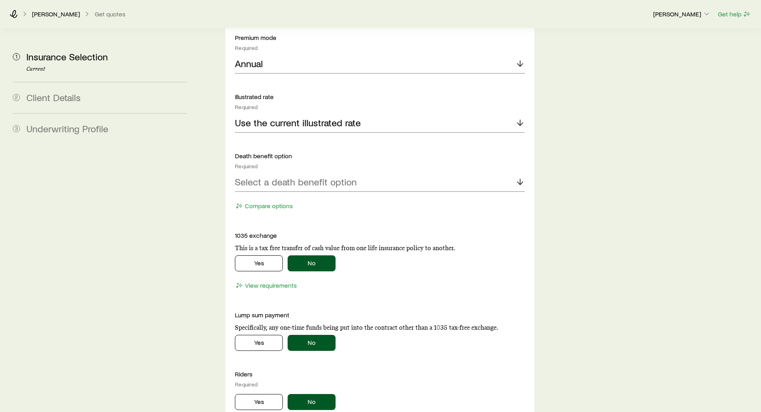
scroll to position [1238, 0]
click at [258, 175] on p "Select a death benefit option" at bounding box center [296, 180] width 122 height 11
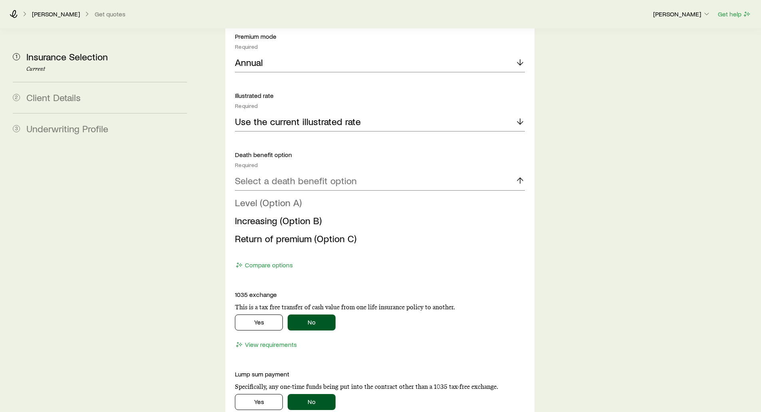
click at [254, 196] on span "Level (Option A)" at bounding box center [268, 202] width 67 height 12
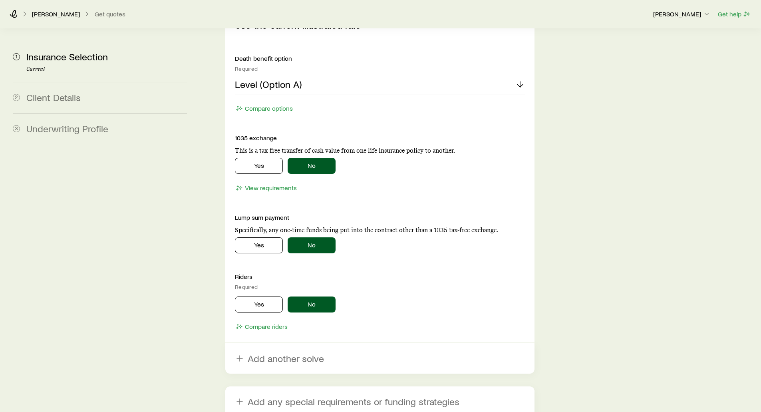
scroll to position [1357, 0]
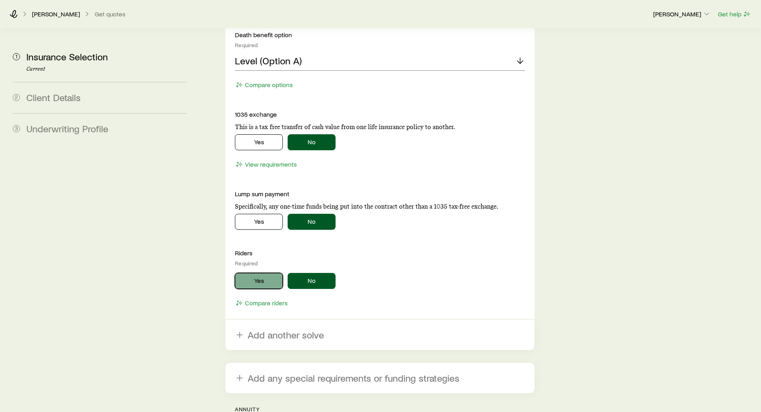
click at [259, 273] on button "Yes" at bounding box center [259, 281] width 48 height 16
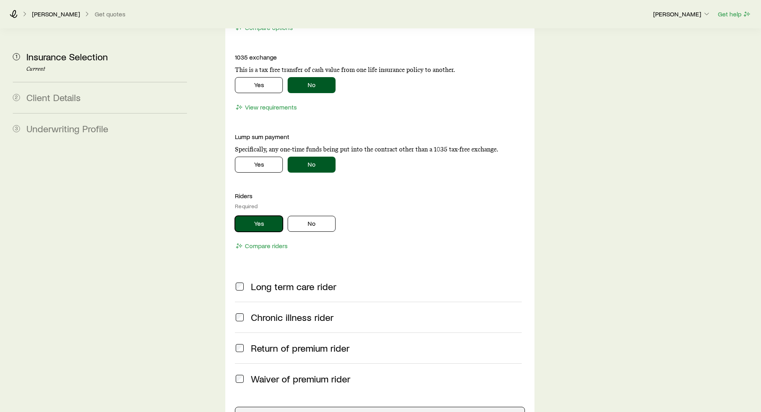
scroll to position [1437, 0]
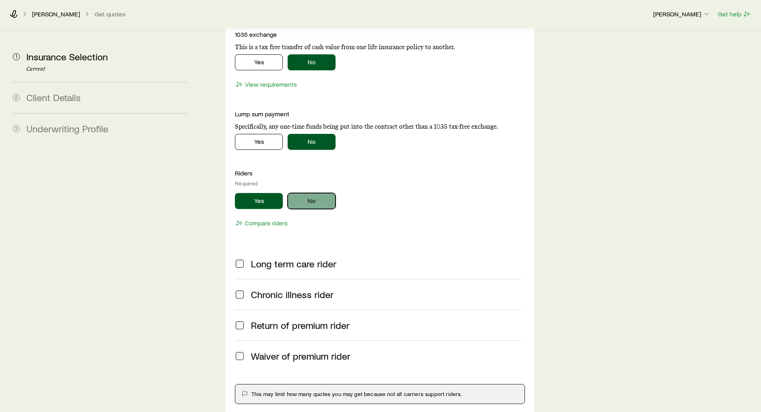
click at [303, 193] on button "No" at bounding box center [311, 201] width 48 height 16
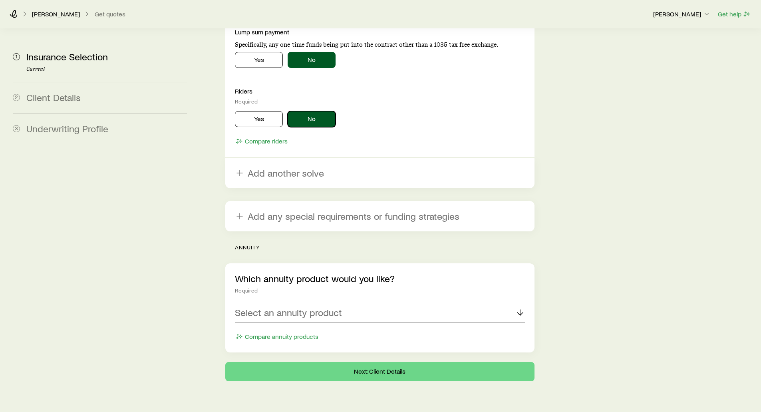
scroll to position [1520, 0]
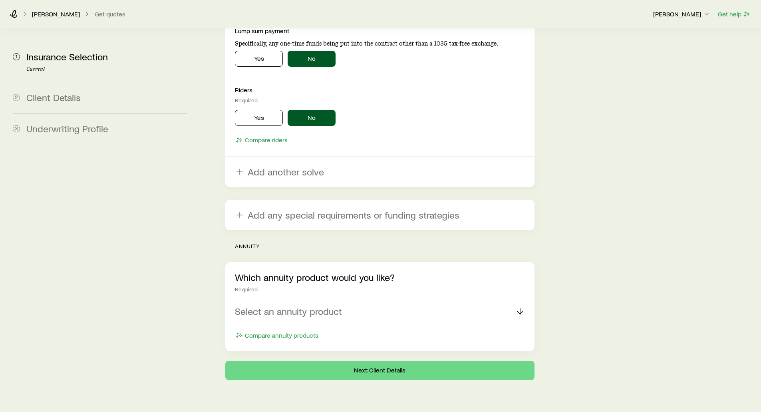
click at [273, 305] on p "Select an annuity product" at bounding box center [288, 310] width 107 height 11
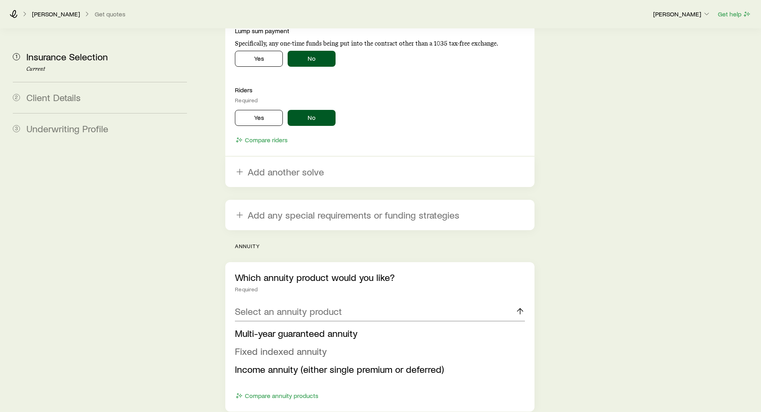
click at [266, 345] on span "Fixed indexed annuity" at bounding box center [281, 351] width 92 height 12
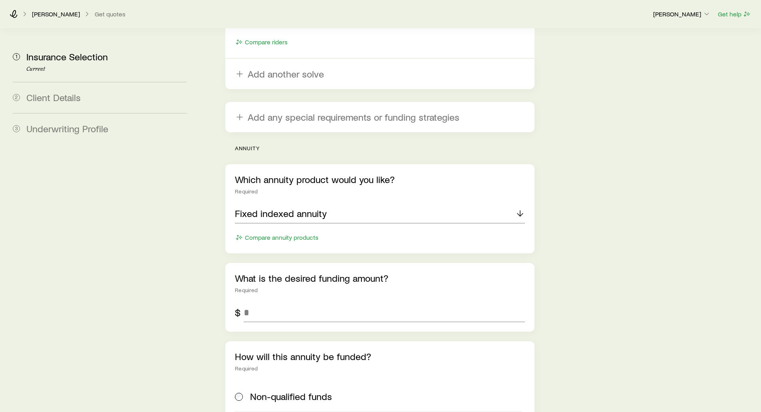
scroll to position [1640, 0]
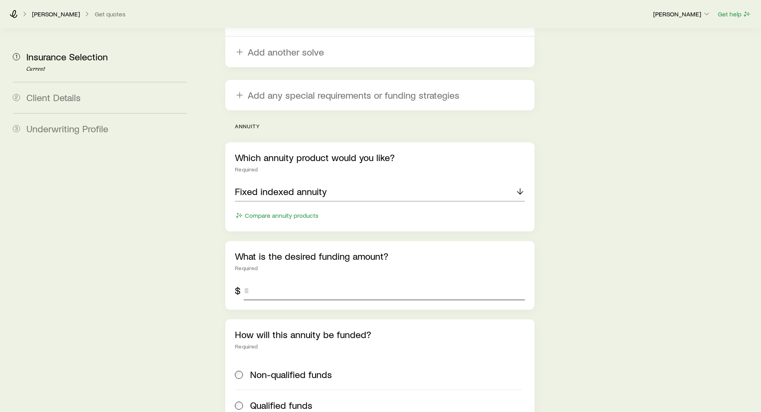
click at [254, 281] on input "tel" at bounding box center [384, 290] width 281 height 19
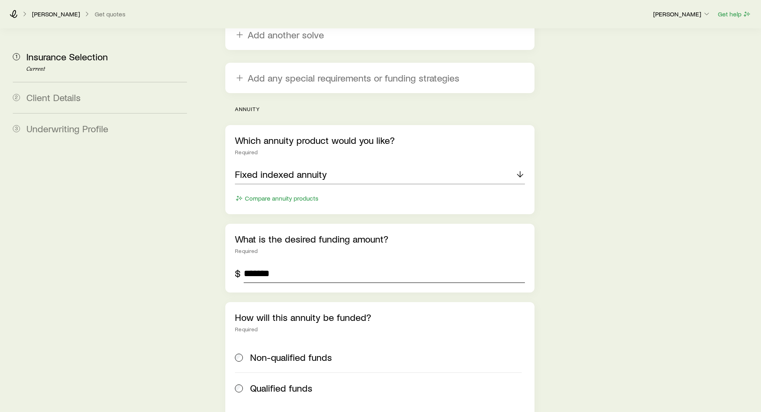
scroll to position [1720, 0]
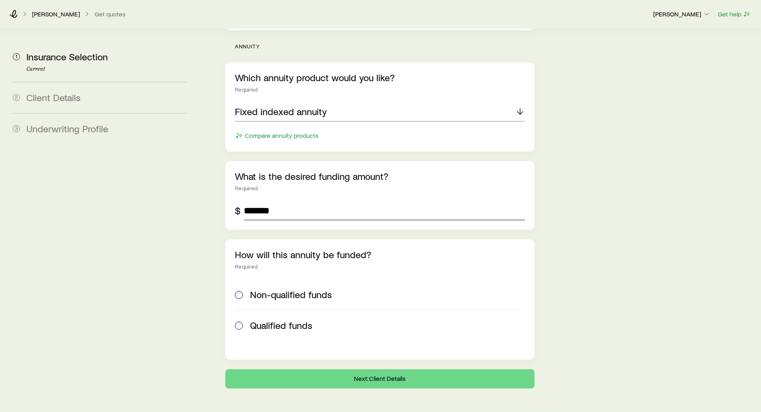
type input "*******"
click at [238, 289] on span at bounding box center [239, 294] width 9 height 11
click at [361, 369] on button "Next: Client Details" at bounding box center [379, 378] width 309 height 19
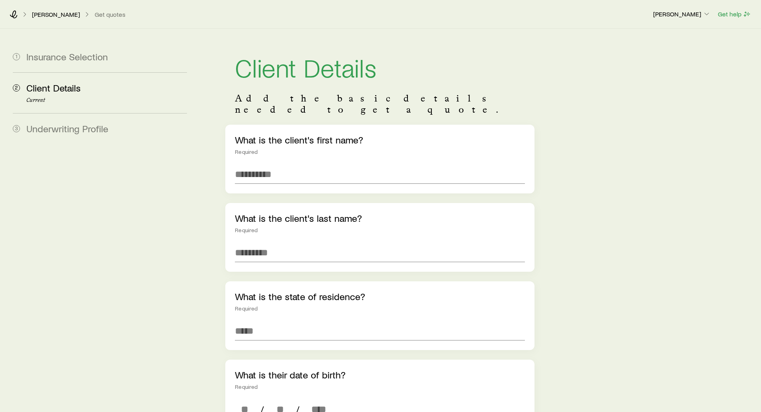
click at [249, 152] on div "What is the client's first name? Required" at bounding box center [379, 159] width 309 height 69
click at [248, 164] on input "text" at bounding box center [379, 173] width 289 height 19
type input "*****"
click at [256, 321] on input at bounding box center [379, 330] width 289 height 19
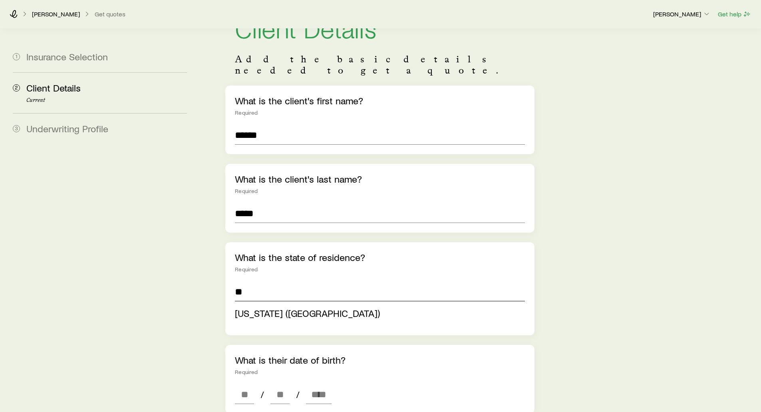
scroll to position [40, 0]
click at [254, 306] on span "[US_STATE] ([GEOGRAPHIC_DATA])" at bounding box center [307, 312] width 145 height 12
type input "**********"
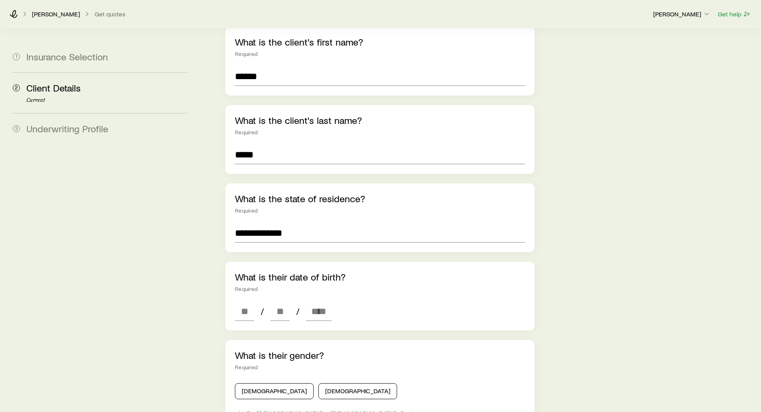
scroll to position [120, 0]
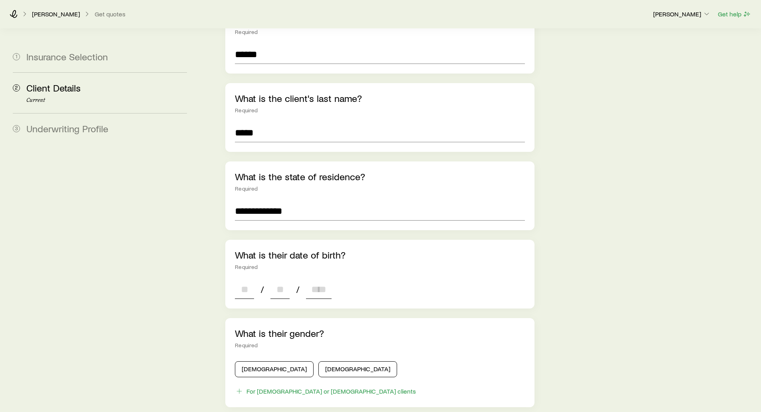
click at [239, 281] on input at bounding box center [244, 288] width 19 height 19
type input "**"
type input "****"
type input "*"
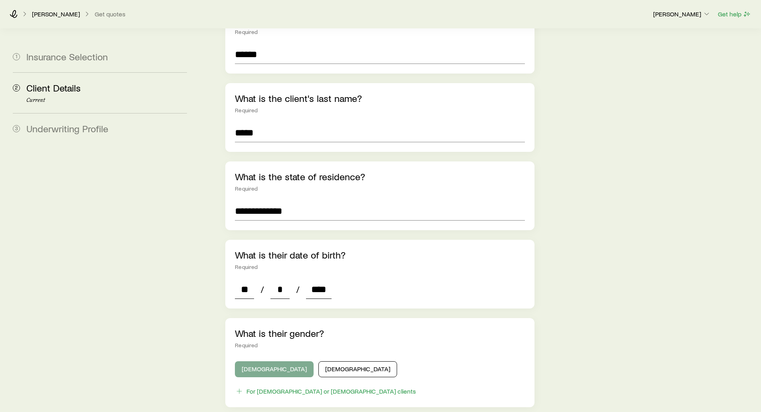
type input "****"
click at [258, 361] on button "[DEMOGRAPHIC_DATA]" at bounding box center [274, 369] width 79 height 16
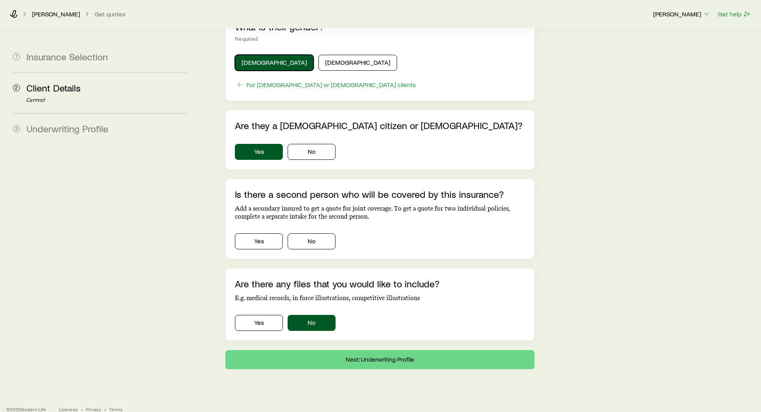
scroll to position [426, 0]
click at [269, 233] on button "Yes" at bounding box center [259, 241] width 48 height 16
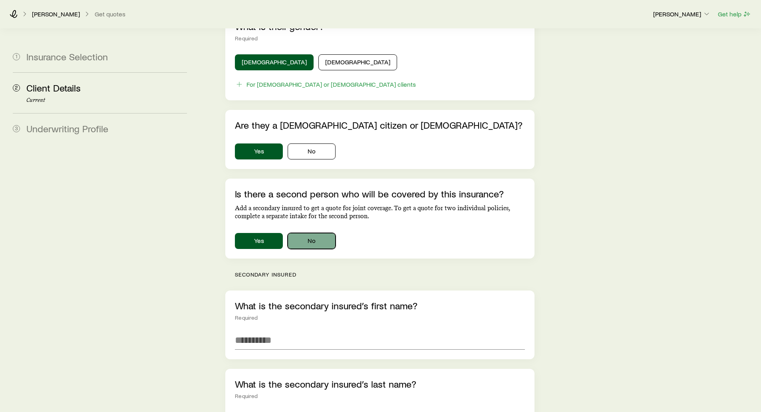
click at [298, 233] on button "No" at bounding box center [311, 241] width 48 height 16
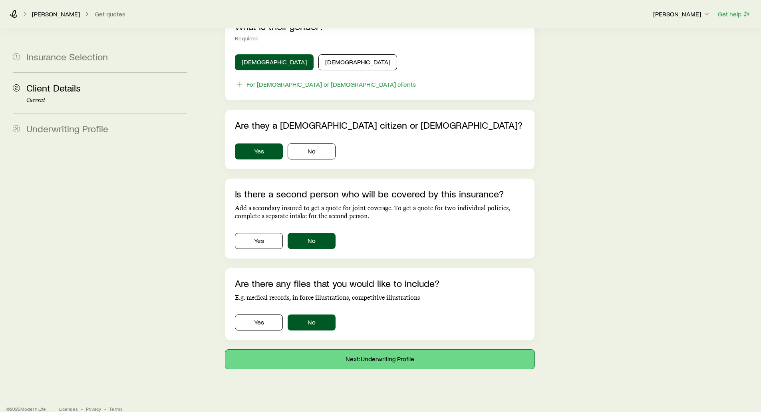
click at [389, 349] on button "Next: Underwriting Profile" at bounding box center [379, 358] width 309 height 19
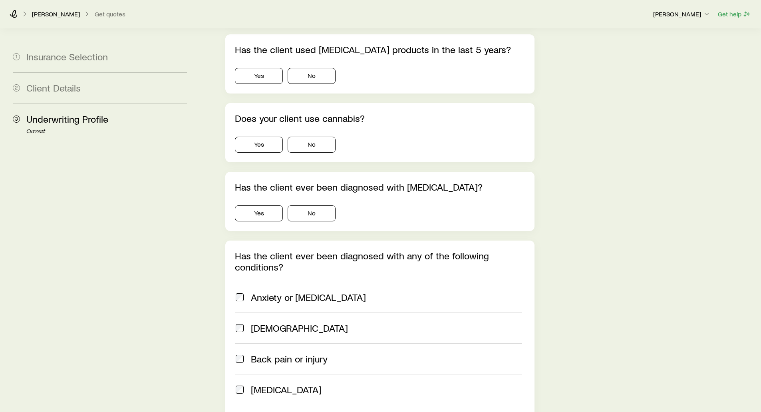
scroll to position [439, 0]
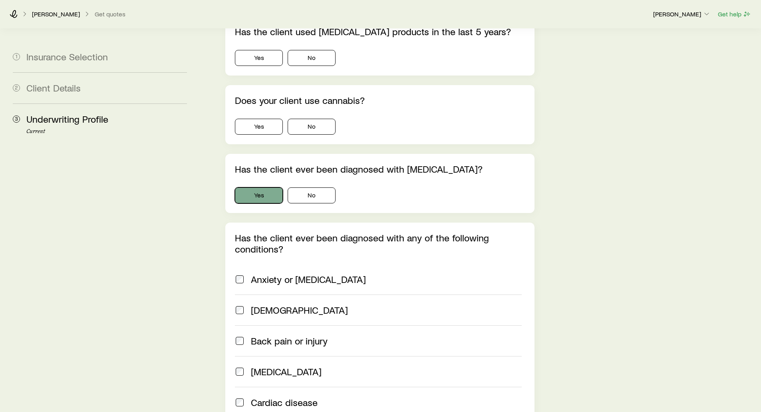
click at [252, 187] on button "Yes" at bounding box center [259, 195] width 48 height 16
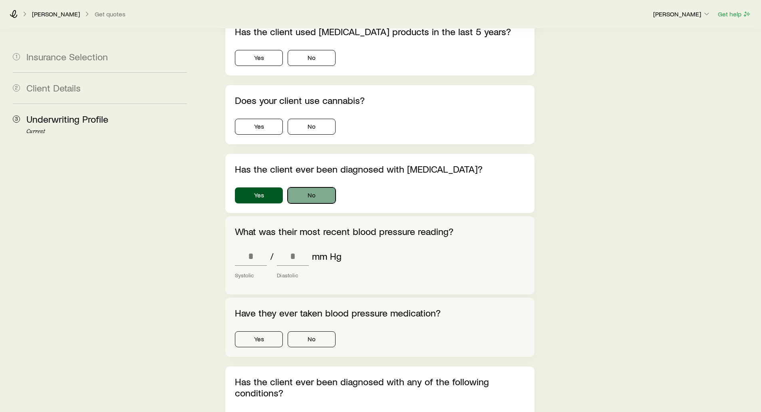
click at [309, 187] on button "No" at bounding box center [311, 195] width 48 height 16
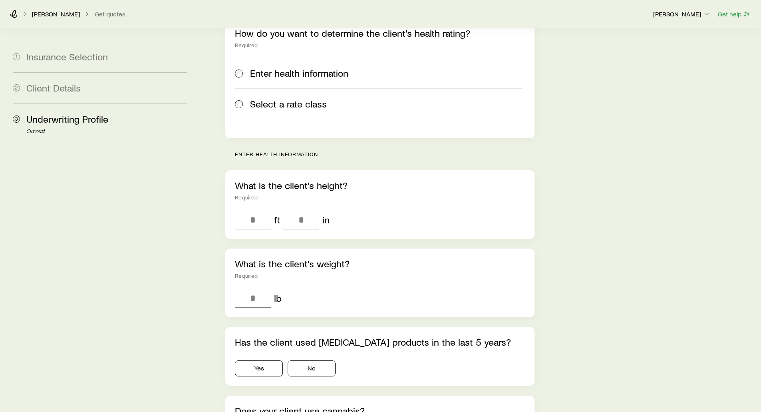
scroll to position [0, 0]
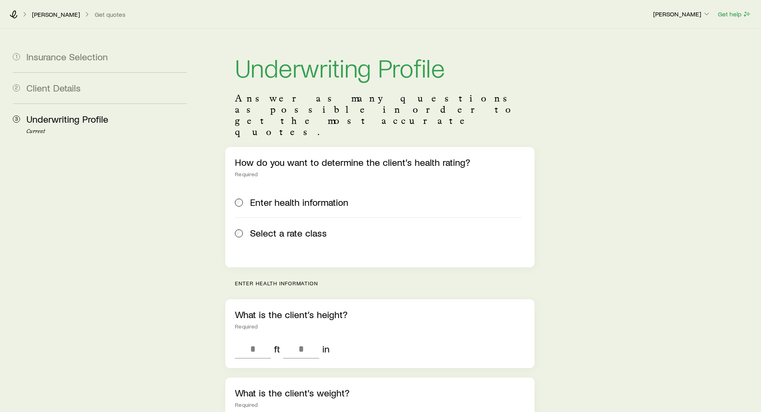
click at [242, 227] on span at bounding box center [239, 232] width 9 height 11
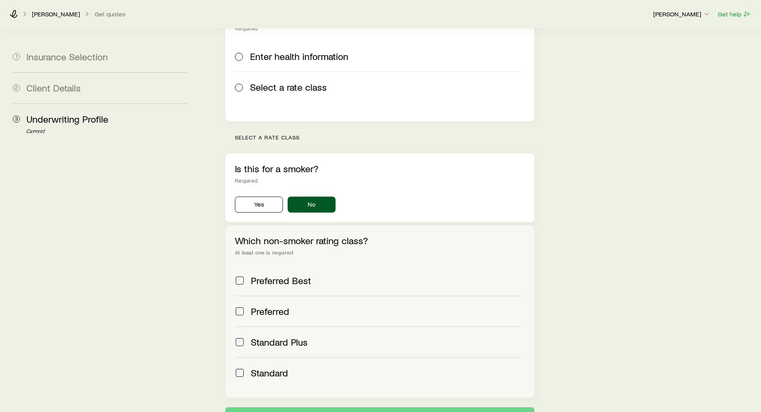
scroll to position [200, 0]
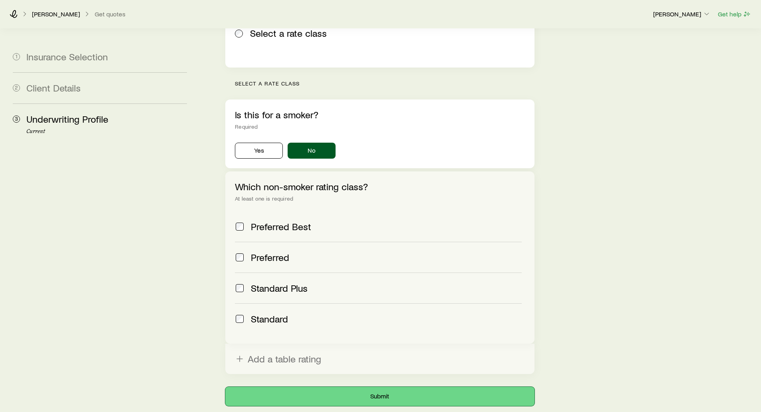
click at [382, 386] on button "Submit" at bounding box center [379, 395] width 309 height 19
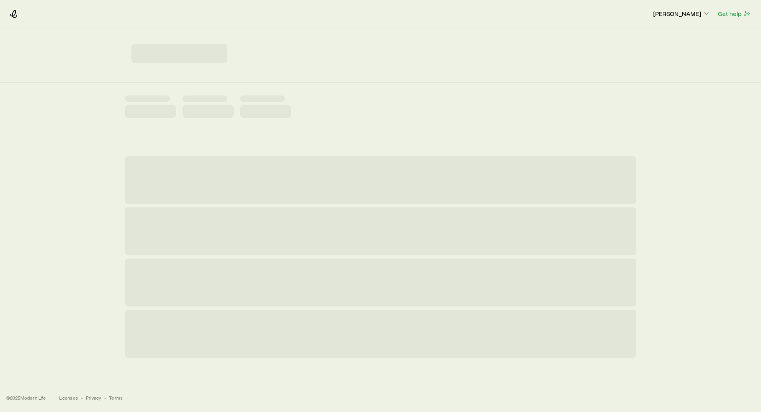
scroll to position [0, 0]
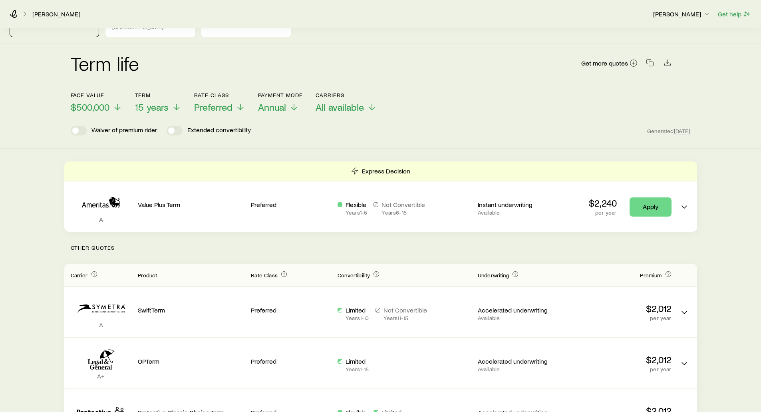
scroll to position [40, 0]
click at [108, 100] on span "$500,000" at bounding box center [90, 105] width 39 height 11
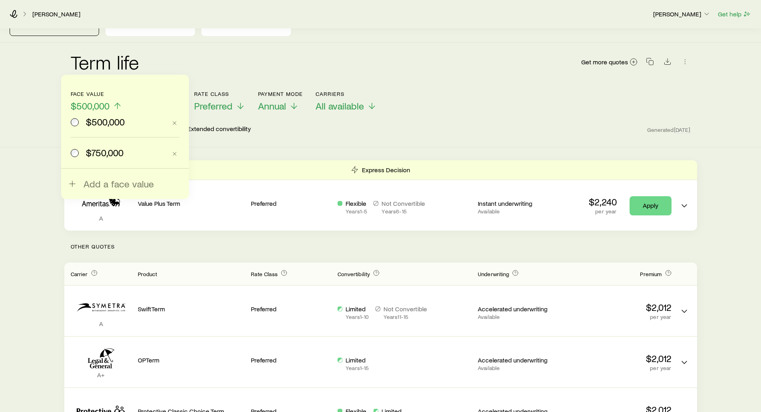
click at [34, 96] on div "Term life Get more quotes Face value $500,000 $500,000 $750,000 Add a face valu…" at bounding box center [380, 95] width 761 height 105
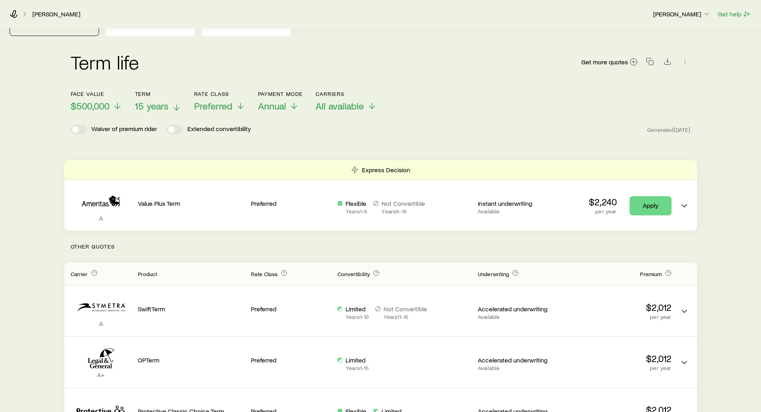
click at [139, 100] on span "15 years" at bounding box center [152, 105] width 34 height 11
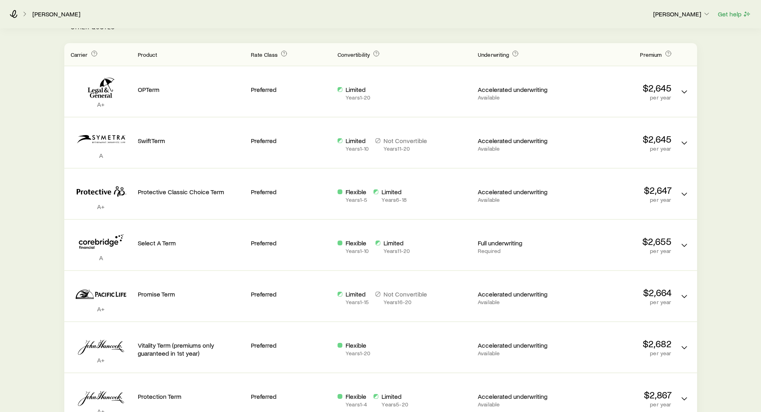
scroll to position [240, 0]
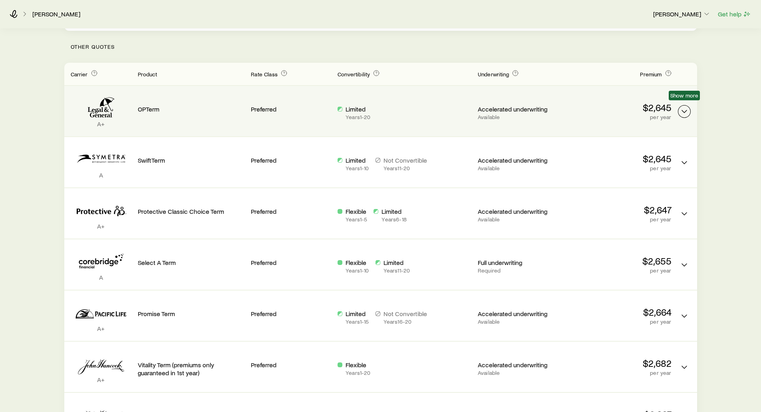
click at [682, 108] on icon "Term quotes" at bounding box center [684, 112] width 10 height 10
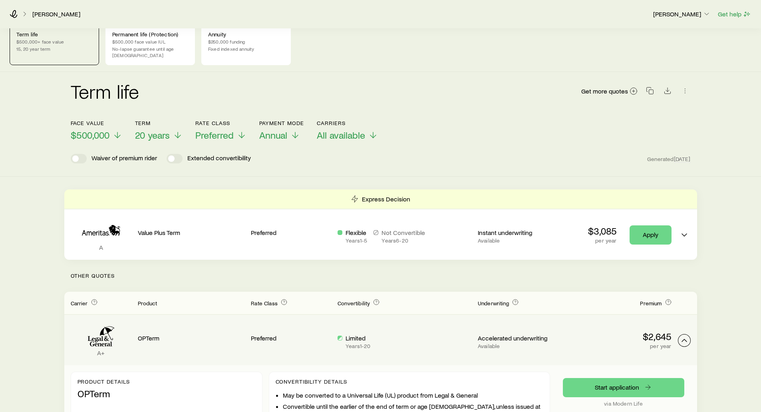
scroll to position [0, 0]
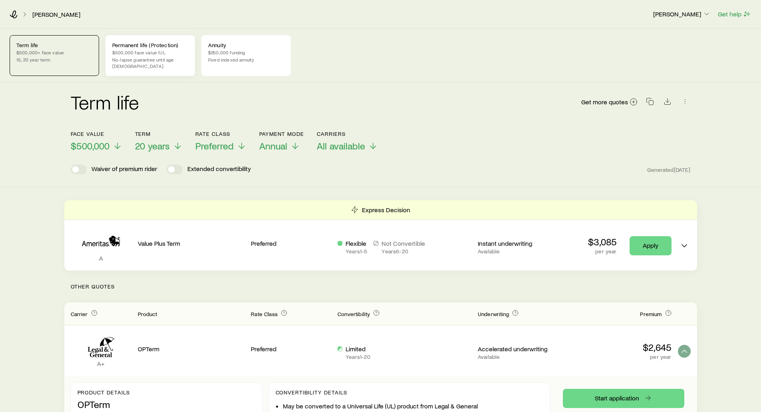
click at [174, 57] on p "No-lapse guarantee until age [DEMOGRAPHIC_DATA]" at bounding box center [150, 62] width 76 height 13
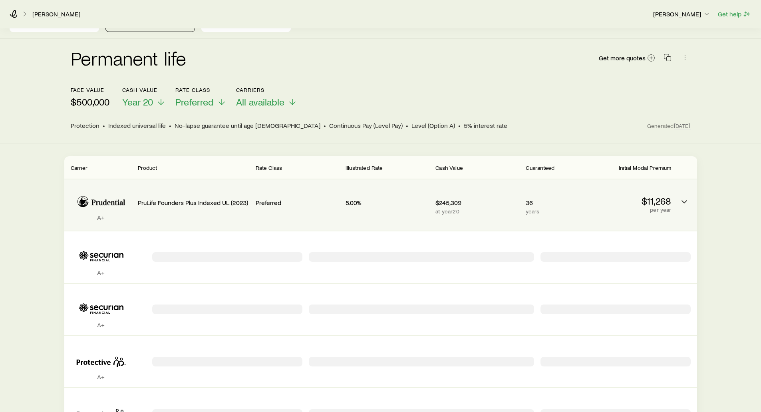
scroll to position [80, 0]
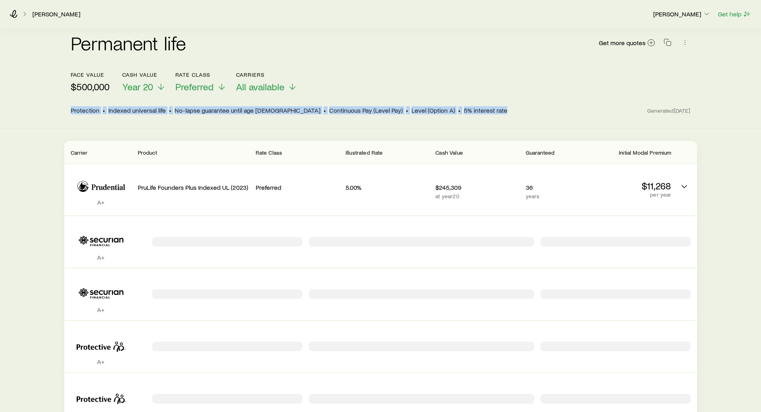
drag, startPoint x: 69, startPoint y: 104, endPoint x: 449, endPoint y: 100, distance: 379.7
click at [449, 100] on div "Permanent life Get more quotes face value $500,000 Cash Value Year 20 Rate Clas…" at bounding box center [380, 69] width 632 height 91
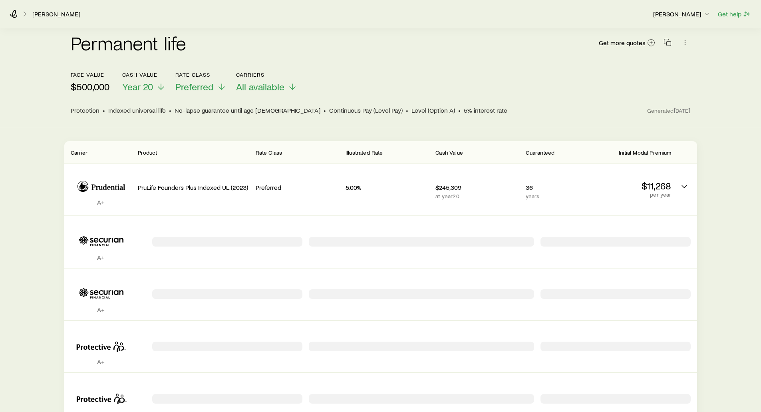
click at [445, 82] on div "face value $500,000 Cash Value Year 20 Rate Class Preferred Carriers All availa…" at bounding box center [381, 81] width 620 height 21
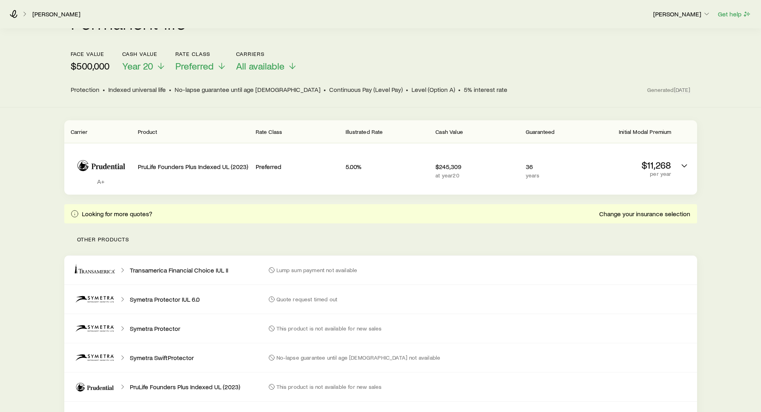
scroll to position [59, 0]
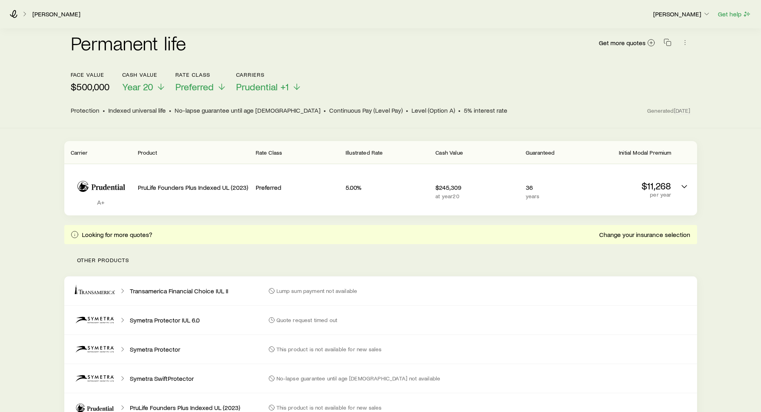
click at [407, 80] on div "face value $500,000 Cash Value Year 20 Rate Class Preferred Carriers Prudential…" at bounding box center [381, 81] width 620 height 21
click at [202, 81] on span "Preferred" at bounding box center [194, 86] width 38 height 11
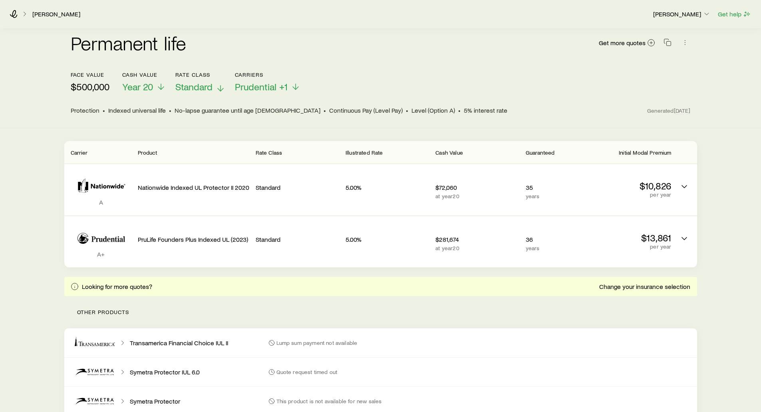
click at [198, 81] on span "Standard" at bounding box center [193, 86] width 37 height 11
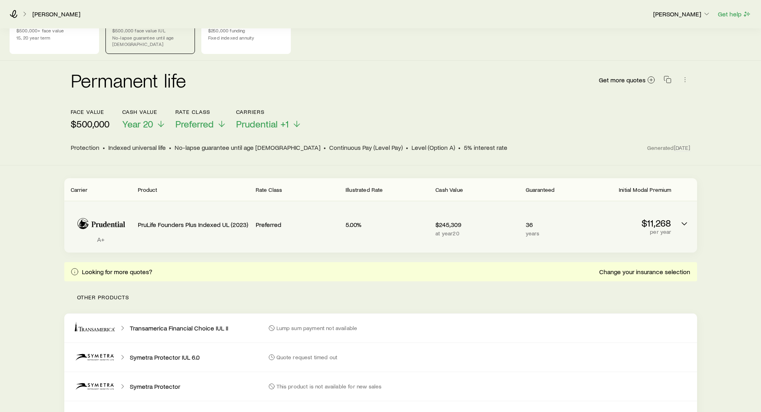
scroll to position [19, 0]
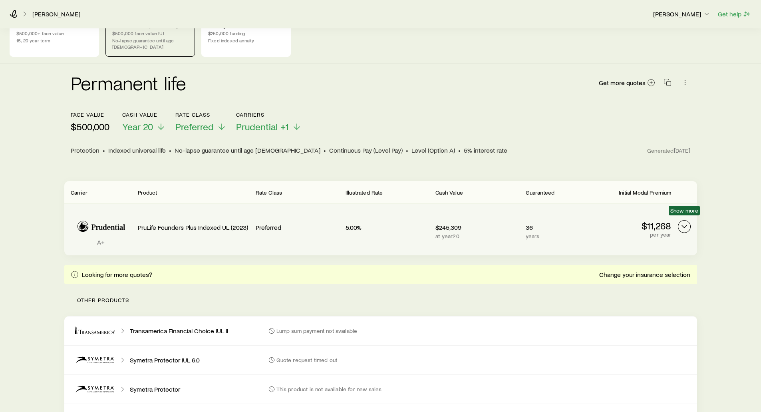
click at [683, 222] on icon "Permanent quotes" at bounding box center [684, 227] width 10 height 10
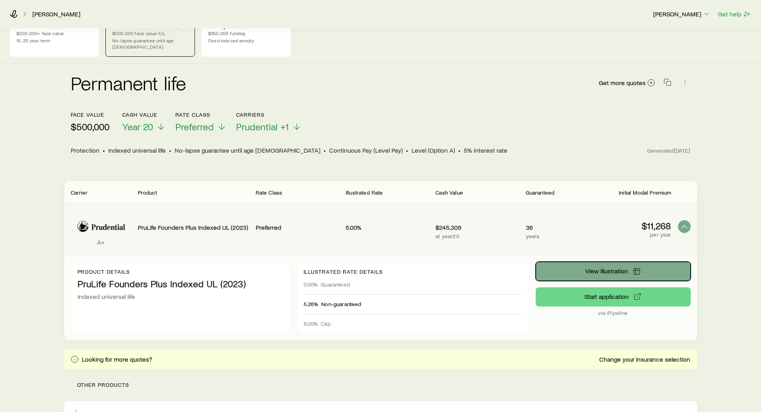
click at [594, 267] on span "View illustration" at bounding box center [606, 270] width 43 height 6
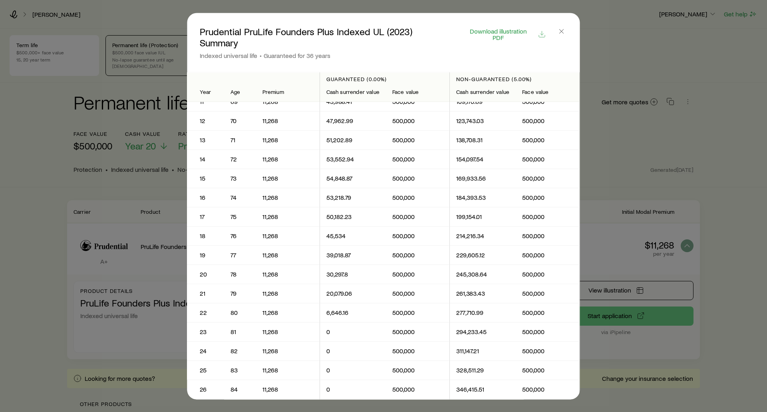
scroll to position [120, 0]
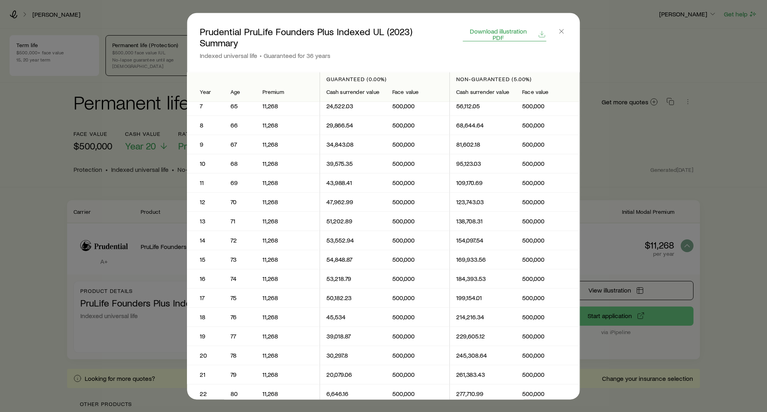
click at [479, 31] on span "Download illustration PDF" at bounding box center [498, 34] width 70 height 13
click at [565, 34] on icon "button" at bounding box center [561, 31] width 8 height 8
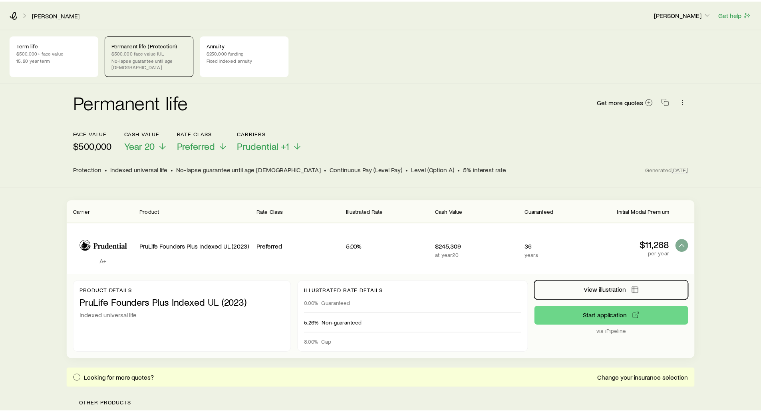
scroll to position [19, 0]
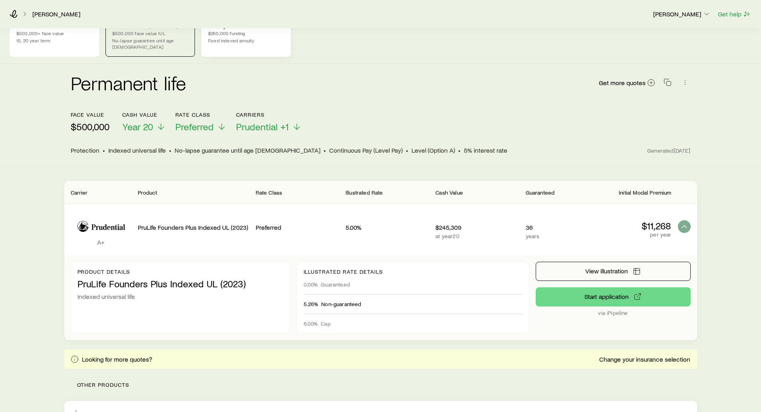
click at [205, 41] on div "Annuity $250,000 funding Fixed indexed annuity" at bounding box center [245, 36] width 89 height 41
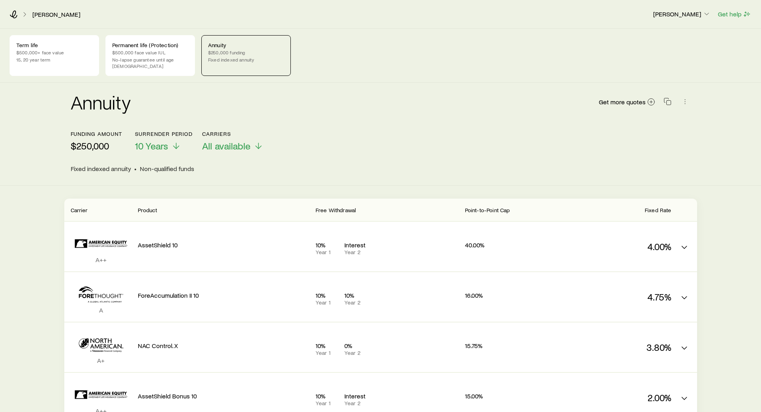
click at [421, 131] on div "Funding amount $250,000 Surrender period 10 Years Carriers All available" at bounding box center [381, 141] width 620 height 21
click at [14, 16] on icon at bounding box center [14, 14] width 8 height 8
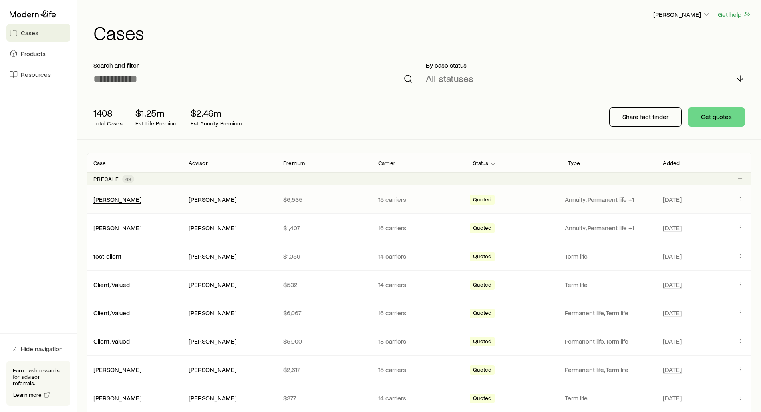
click at [109, 203] on div "[PERSON_NAME]" at bounding box center [117, 199] width 48 height 8
click at [111, 199] on link "[PERSON_NAME]" at bounding box center [118, 199] width 48 height 8
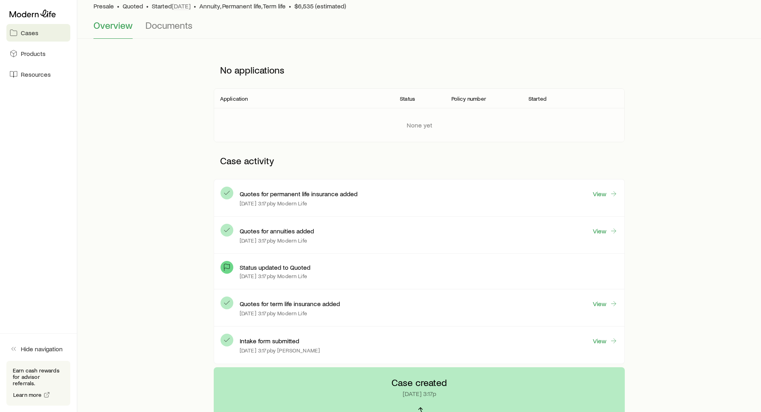
scroll to position [80, 0]
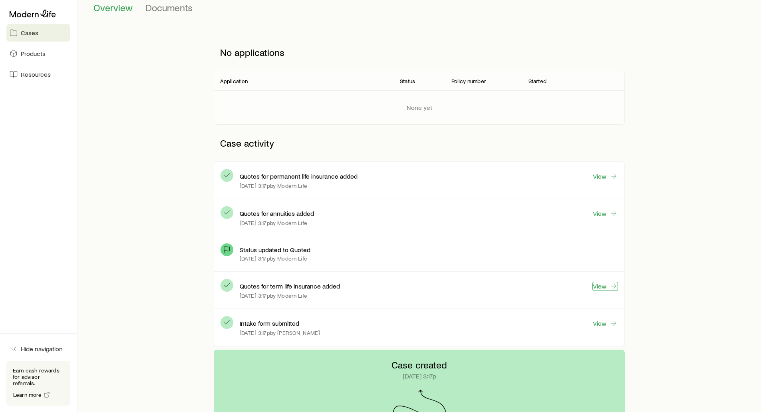
click at [604, 288] on link "View" at bounding box center [605, 285] width 26 height 9
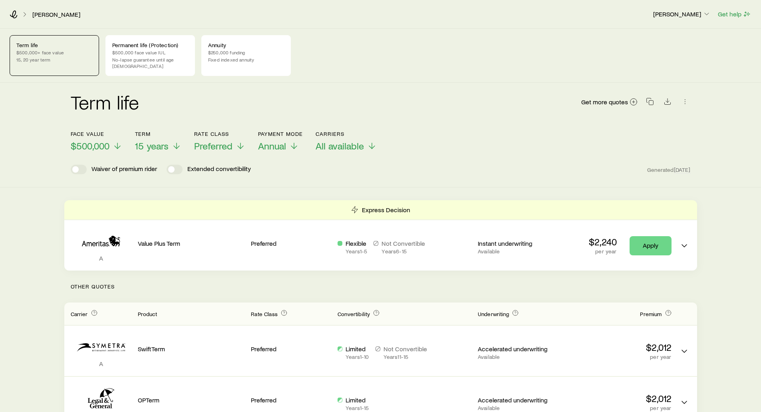
click at [347, 96] on div "Term life Get more quotes" at bounding box center [381, 106] width 620 height 29
click at [16, 12] on icon at bounding box center [14, 14] width 8 height 8
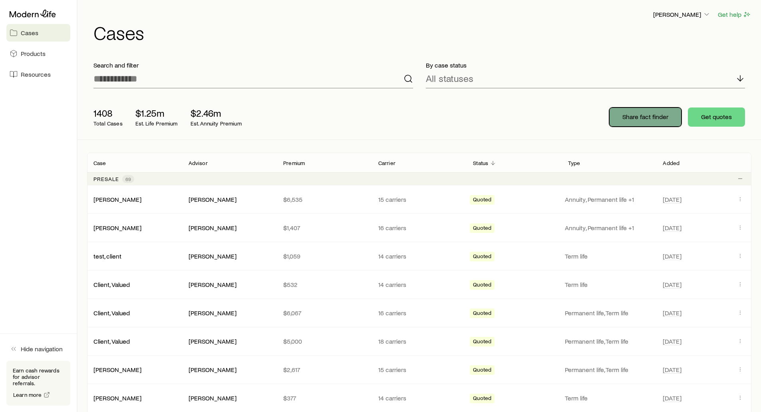
click at [643, 119] on p "Share fact finder" at bounding box center [645, 117] width 46 height 8
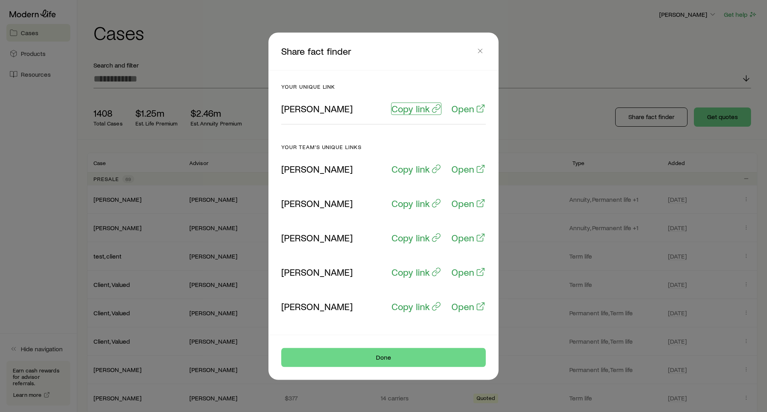
click at [408, 111] on p "Copy link" at bounding box center [410, 108] width 38 height 11
click at [480, 53] on icon "button" at bounding box center [480, 51] width 8 height 8
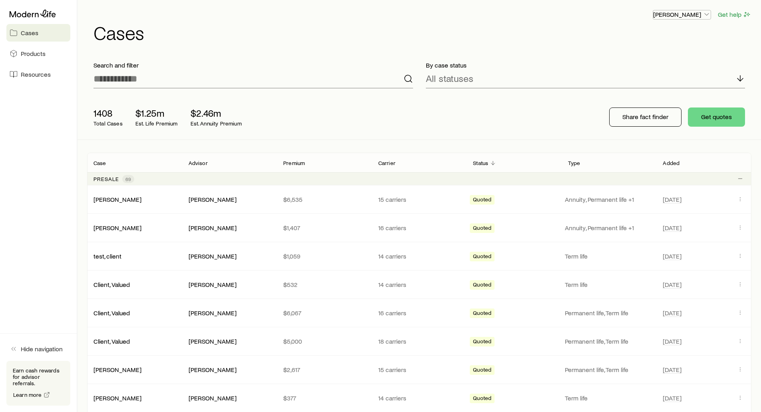
click at [689, 15] on p "[PERSON_NAME]" at bounding box center [681, 14] width 57 height 8
click at [645, 76] on span "Sign out" at bounding box center [644, 75] width 22 height 8
